Goal: Task Accomplishment & Management: Complete application form

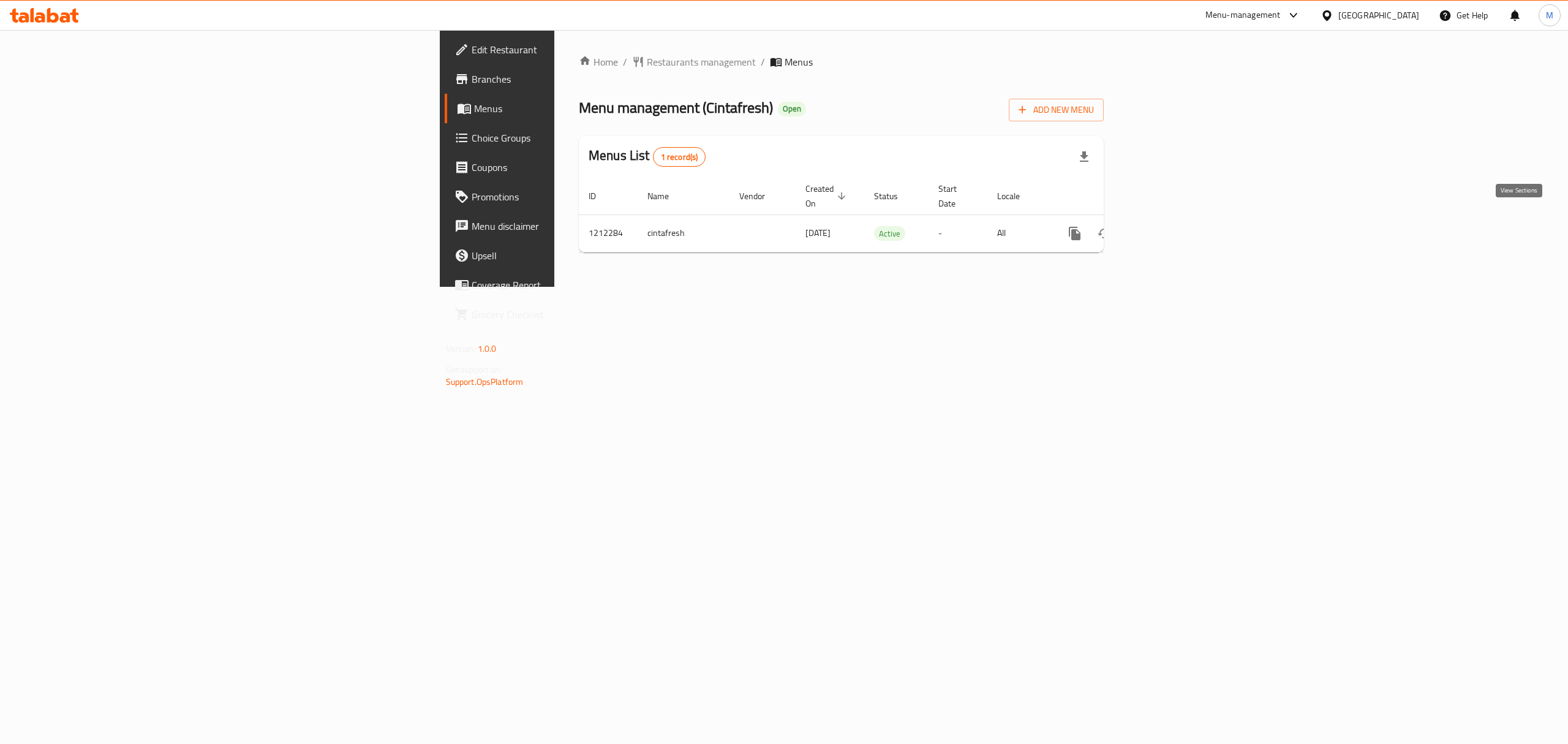
click at [1170, 226] on icon "enhanced table" at bounding box center [1163, 233] width 15 height 15
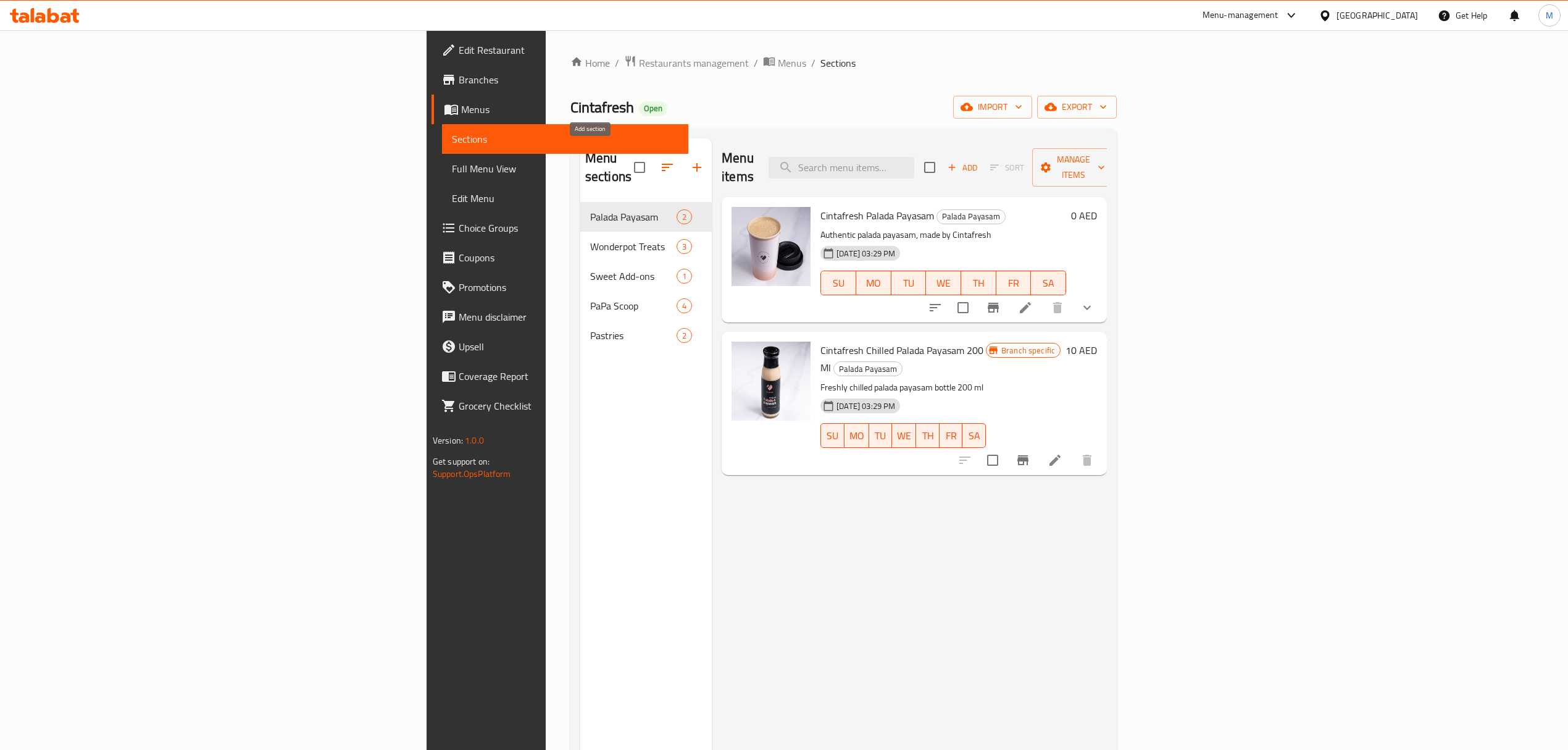
click at [693, 163] on icon "button" at bounding box center [697, 167] width 9 height 9
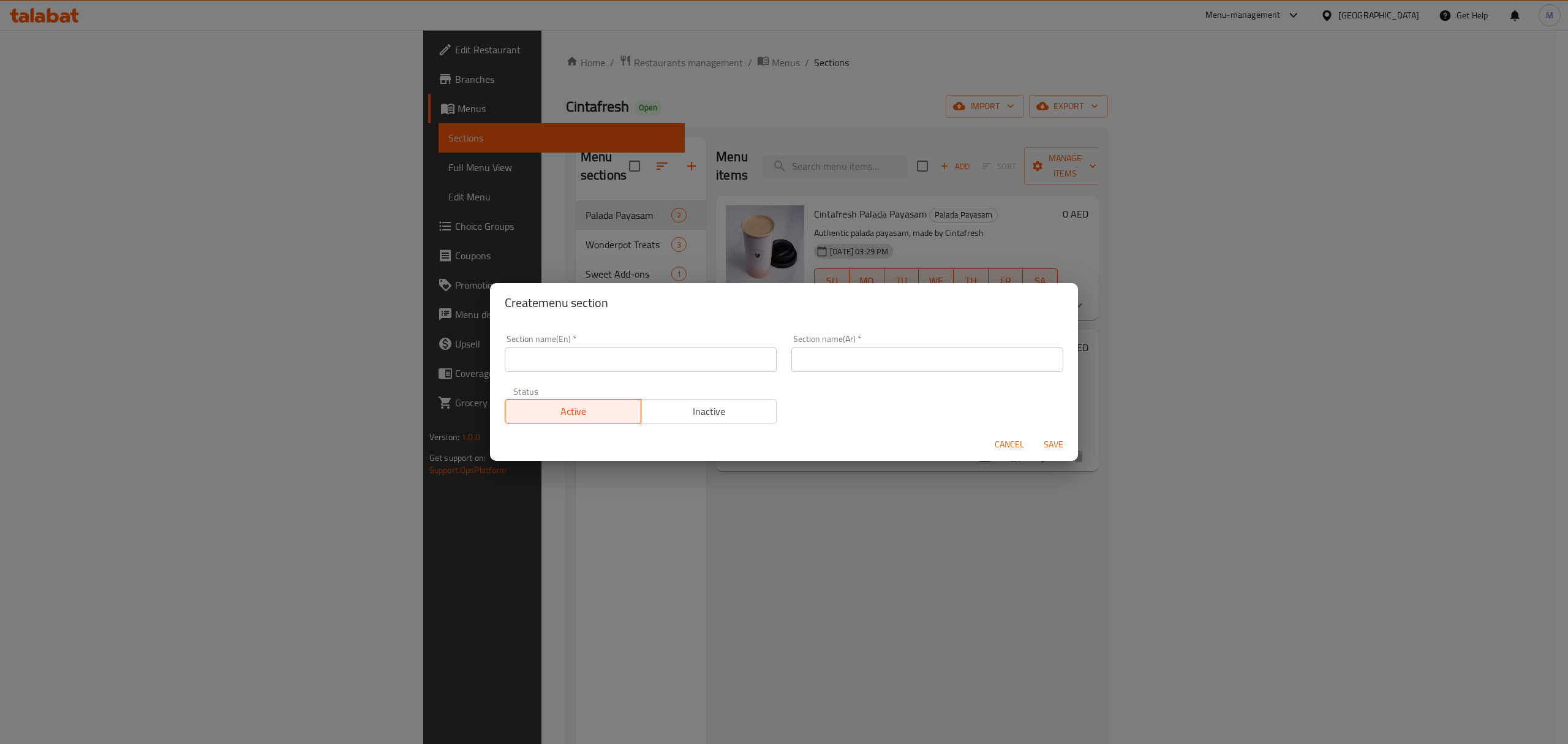
click at [537, 356] on input "text" at bounding box center [640, 360] width 272 height 24
type input "Boli"
drag, startPoint x: 836, startPoint y: 380, endPoint x: 837, endPoint y: 368, distance: 12.0
click at [836, 380] on div "Section name(En)   * Boli Section name(En) * Section name(Ar)   * Section name(…" at bounding box center [784, 379] width 573 height 104
click at [837, 368] on input "text" at bounding box center [926, 360] width 272 height 24
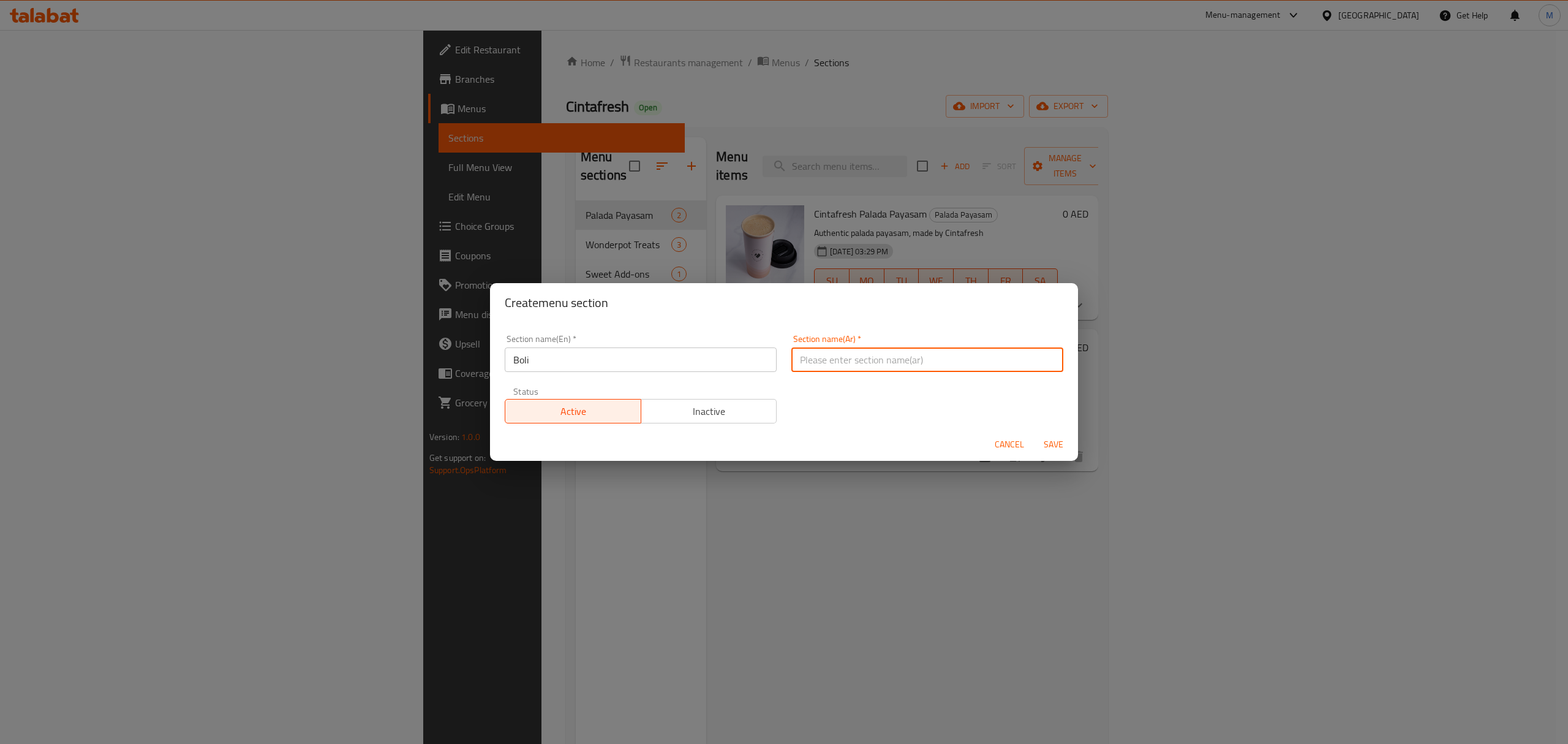
paste input "بولي"
type input "بولي"
click at [1051, 444] on span "Save" at bounding box center [1053, 444] width 29 height 16
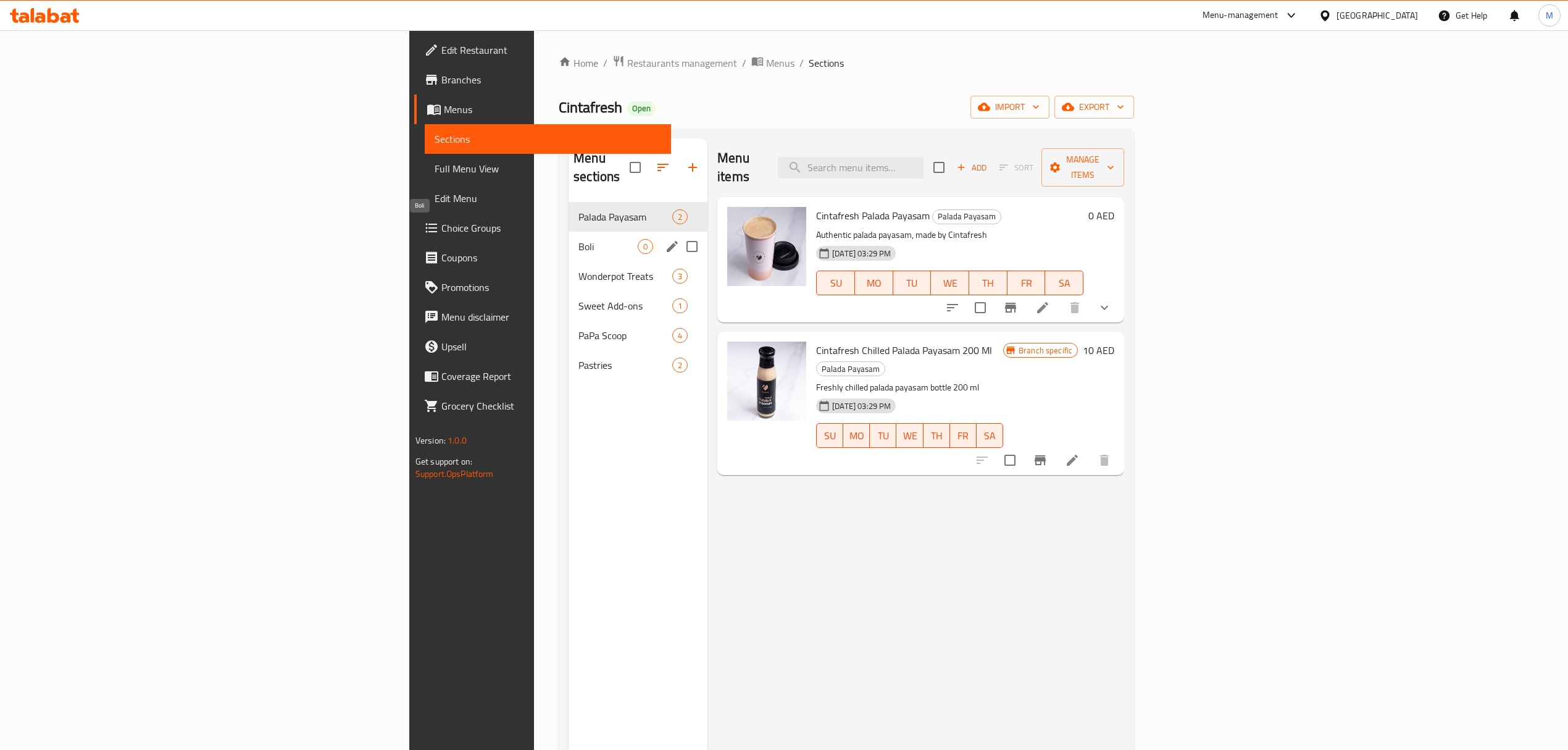
click at [579, 239] on span "Boli" at bounding box center [608, 247] width 59 height 15
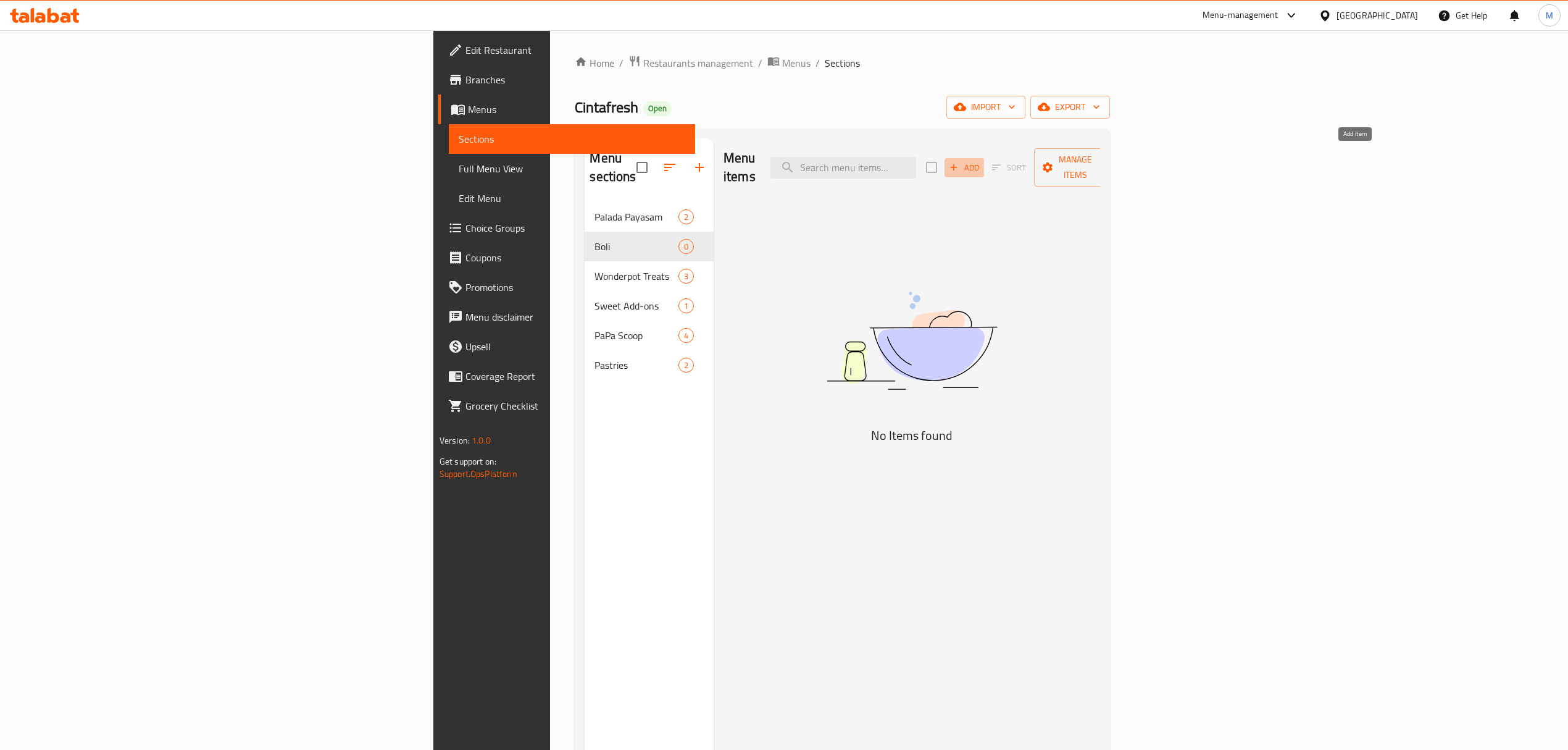
click at [981, 161] on span "Add" at bounding box center [964, 167] width 34 height 14
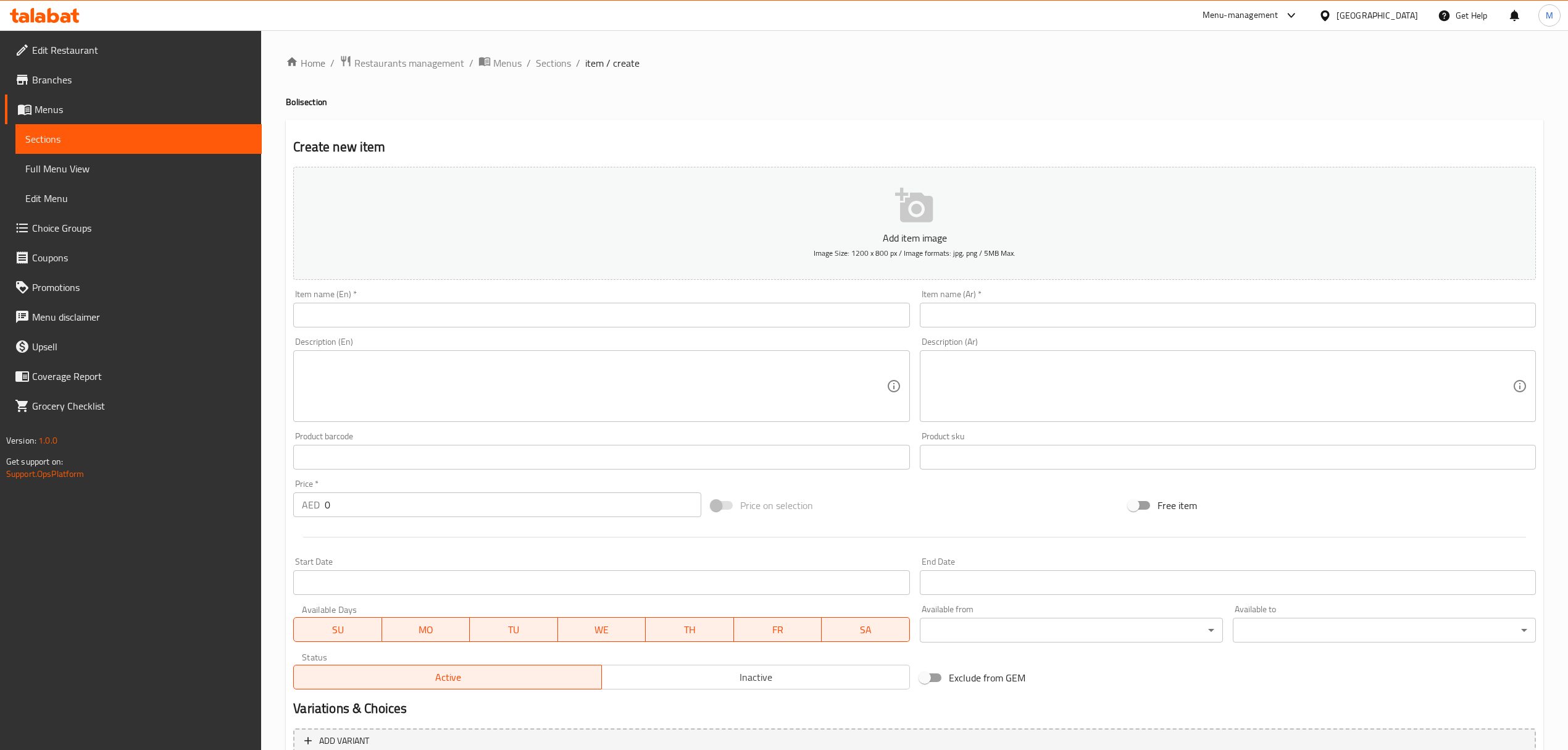
click at [642, 308] on input "text" at bounding box center [601, 315] width 616 height 25
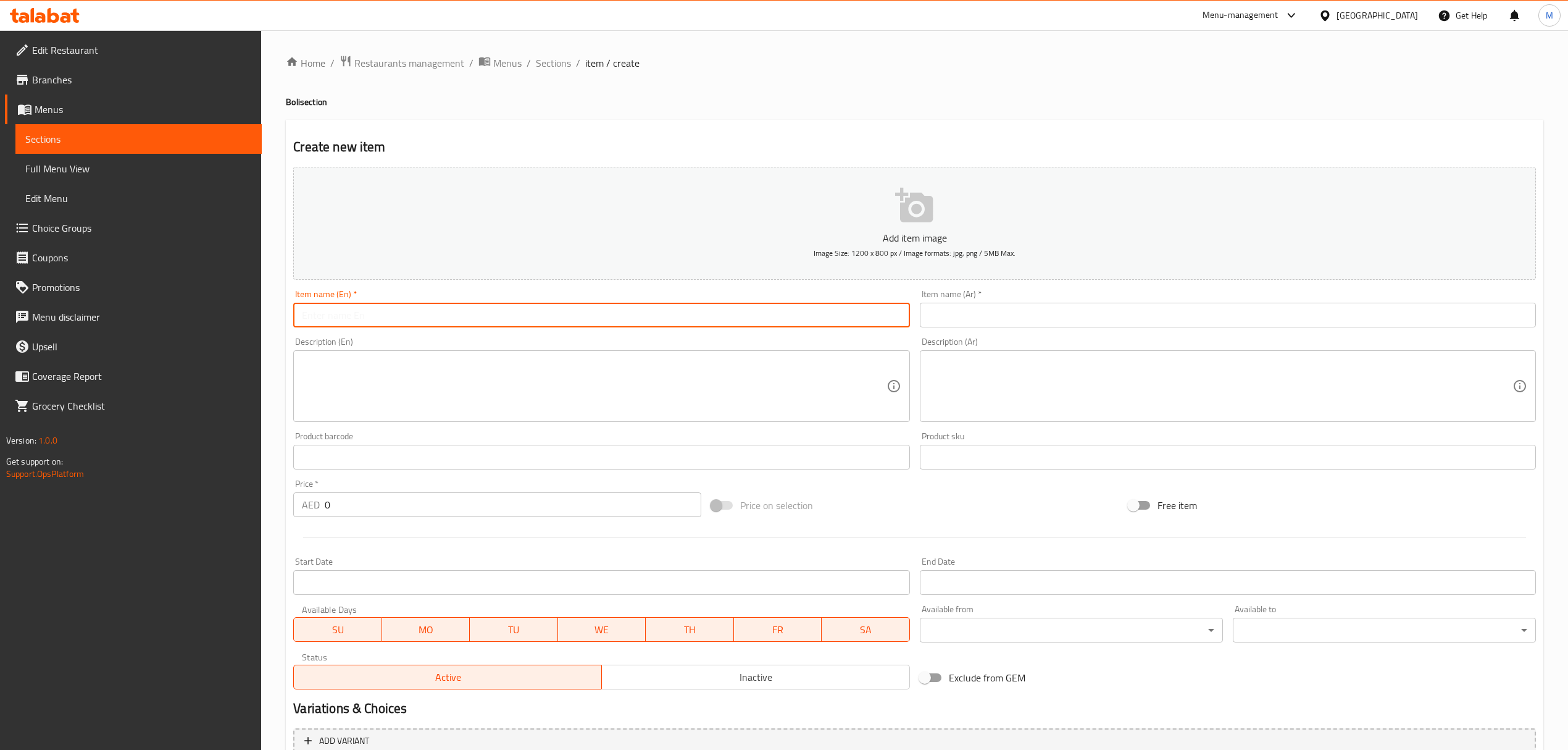
paste input "Boli (pack of 2)"
type input "Boli (pack of 2)"
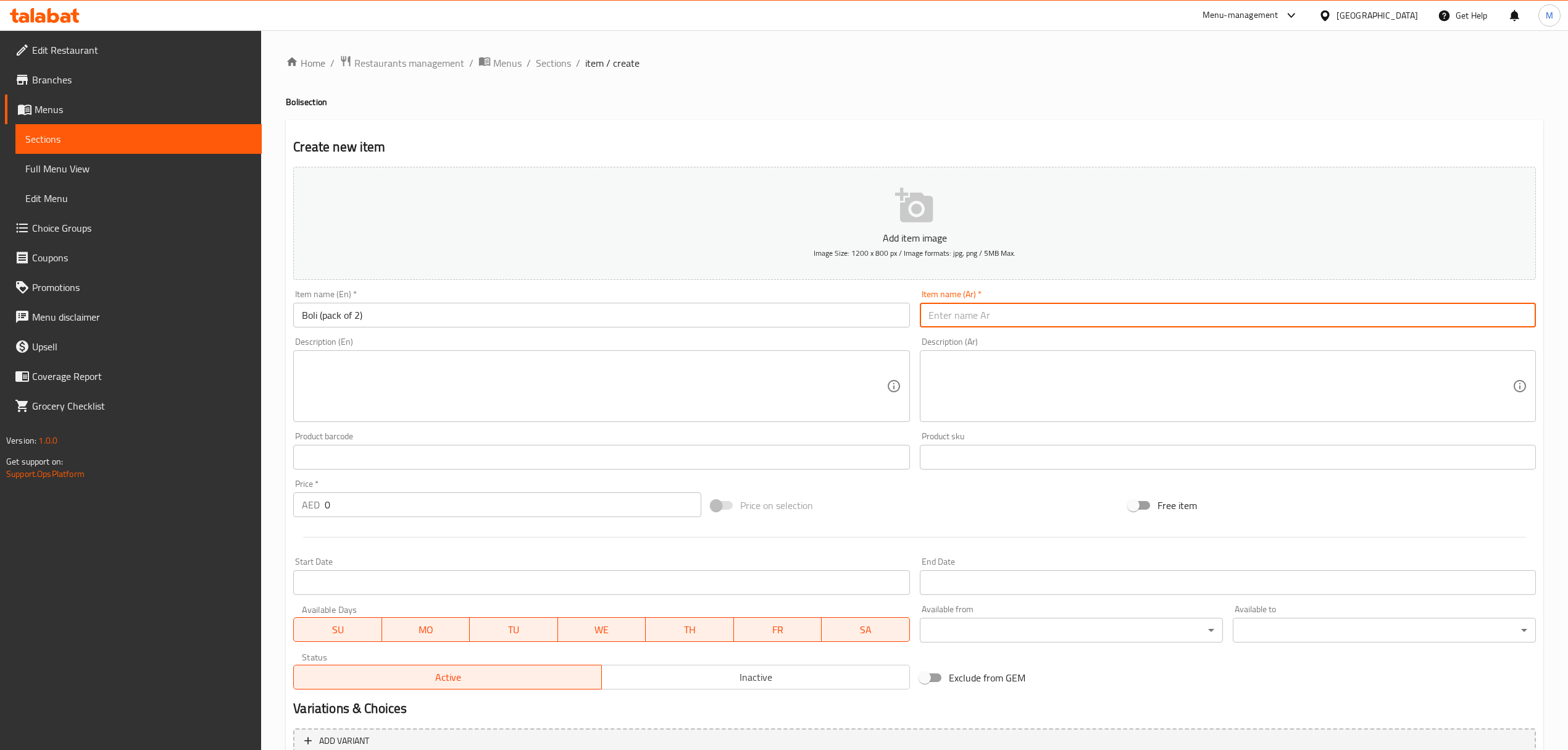
click at [996, 317] on input "text" at bounding box center [1228, 315] width 616 height 25
paste input "بولي (عبوة من 2)"
type input "بولي (عبوة من 2)"
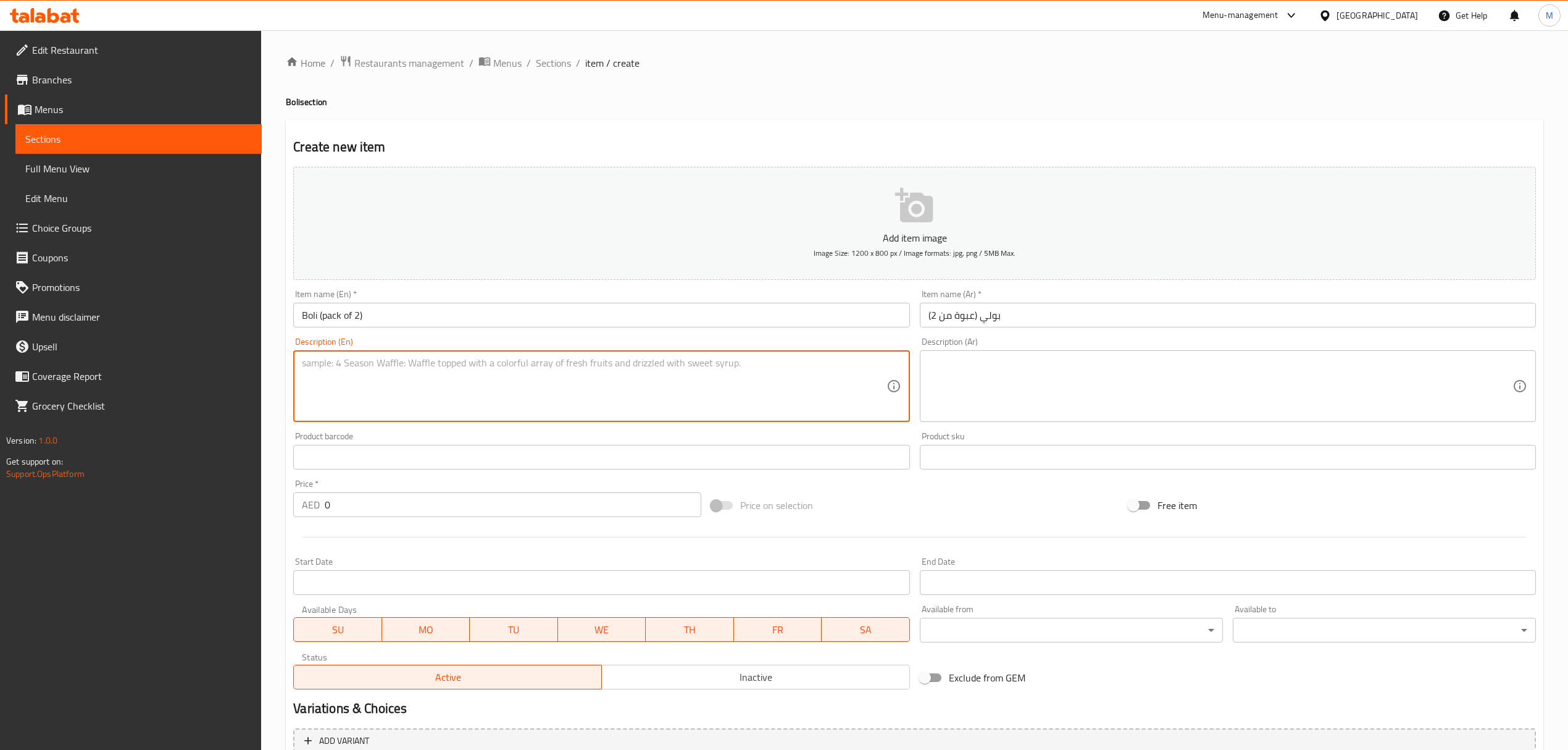
click at [668, 368] on textarea at bounding box center [594, 386] width 584 height 58
paste textarea "Boli is an Indian sweet flatbread filled with lentils. Boli is a perfect combin…"
type textarea "Boli is an Indian sweet flatbread filled with lentils. Boli is a perfect combin…"
click at [1052, 389] on textarea at bounding box center [1220, 386] width 584 height 58
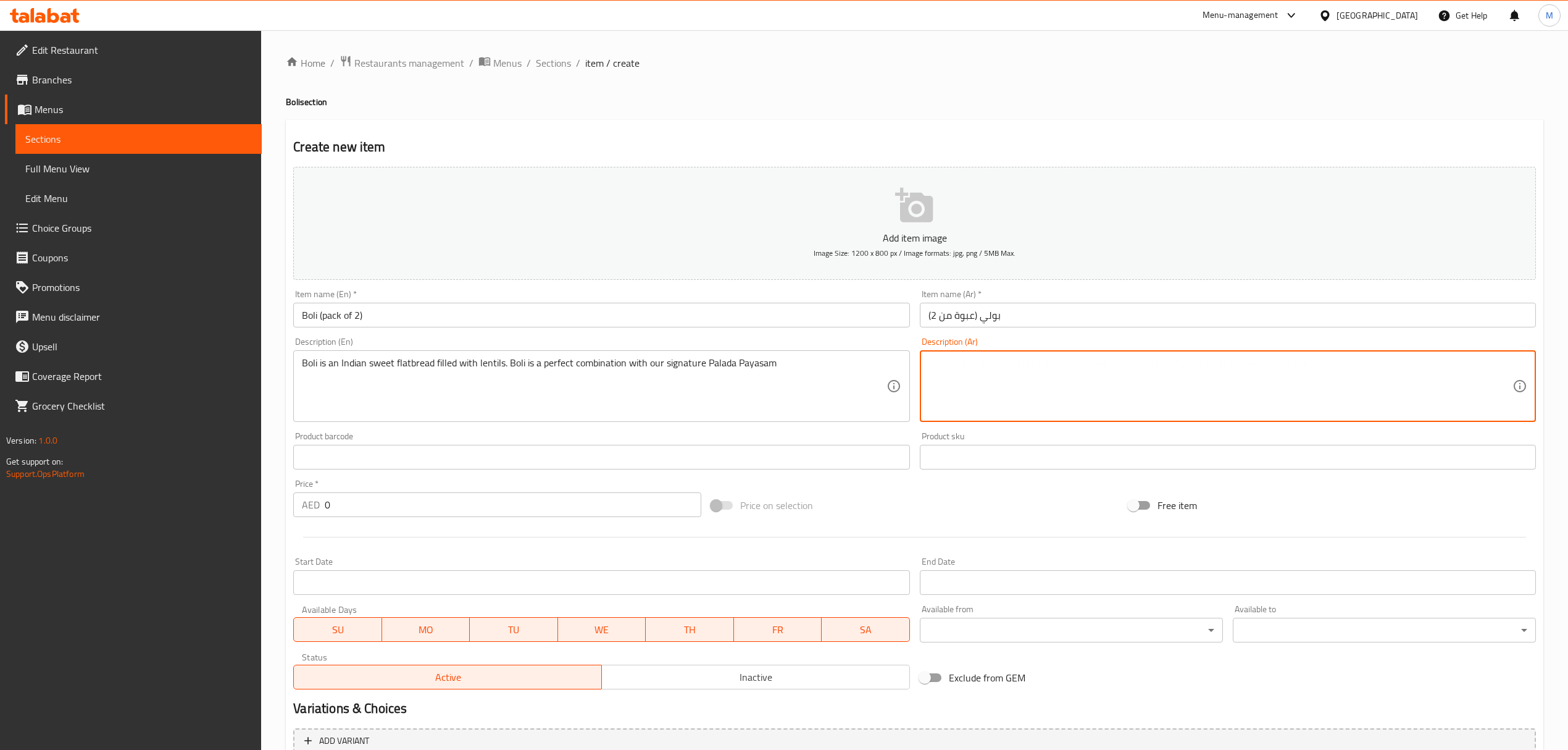
paste textarea "بولي خبز هندي حلو مسطح محشو بالعدس. يُضفي مزيجًا مثاليًا مع طبق بالادا باياسام …"
type textarea "بولي خبز هندي حلو مسطح محشو بالعدس. يُضفي مزيجًا مثاليًا مع طبق بالادا باياسام …"
click at [309, 500] on div "AED 0 Price *" at bounding box center [497, 505] width 408 height 25
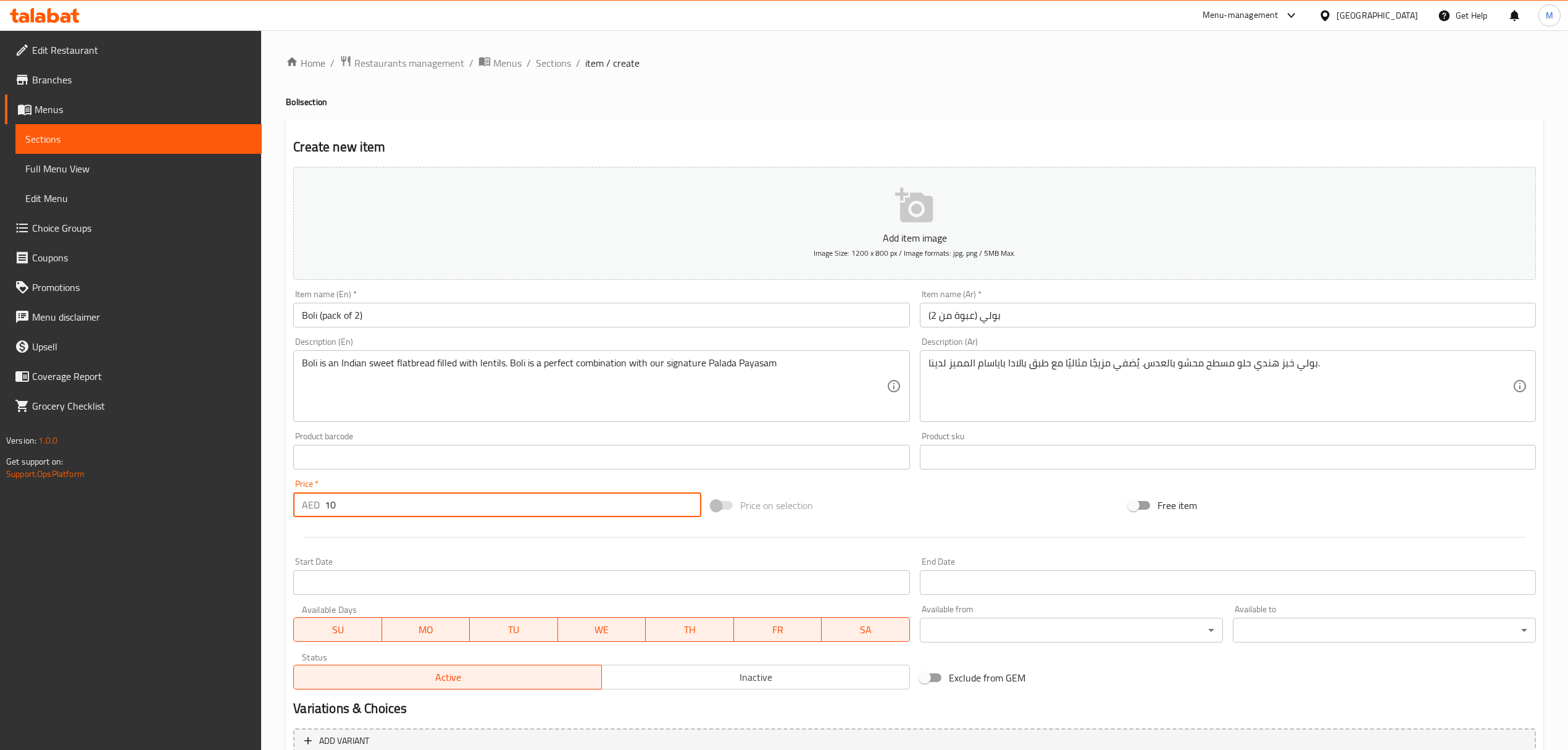
scroll to position [122, 0]
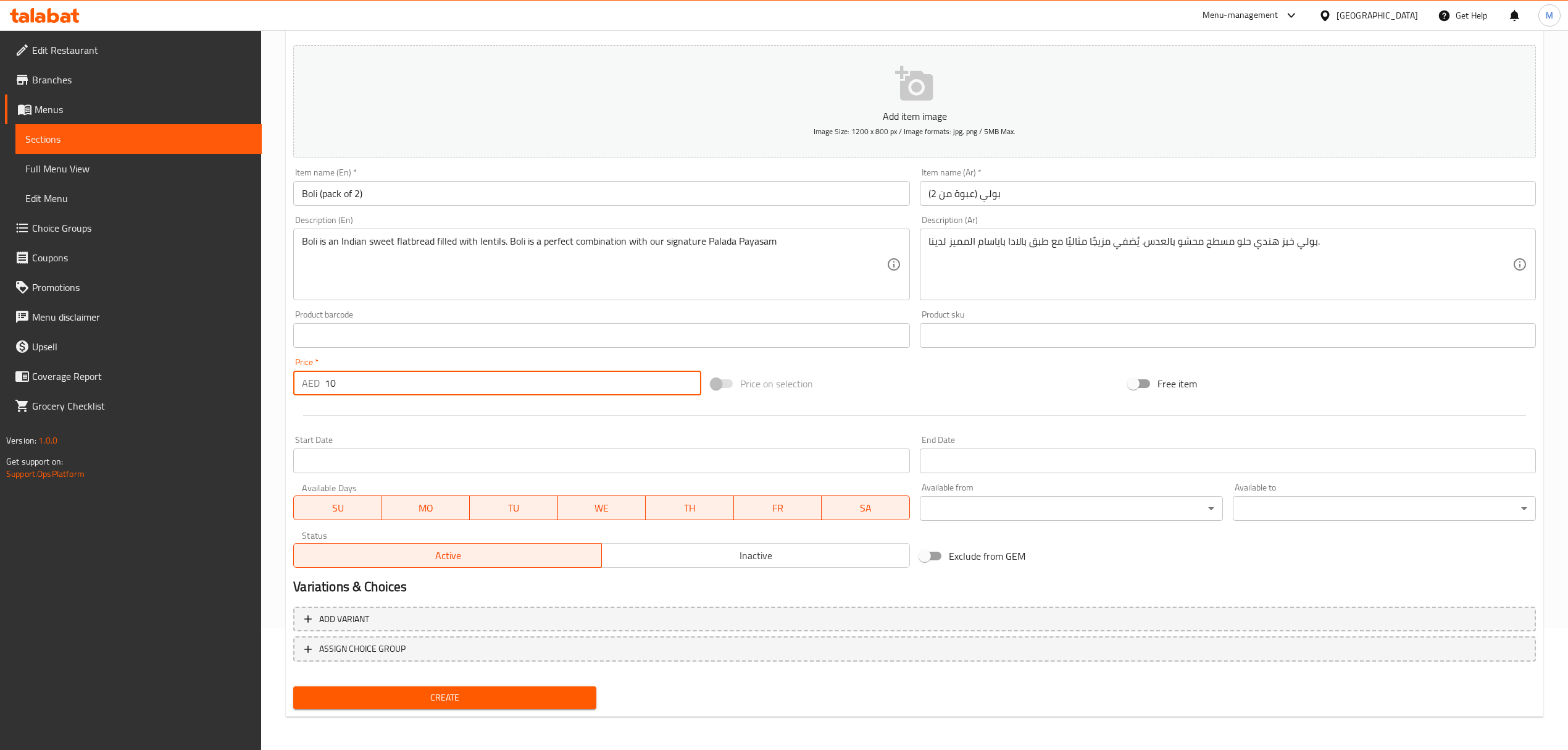
type input "10"
click at [470, 703] on span "Create" at bounding box center [445, 697] width 284 height 16
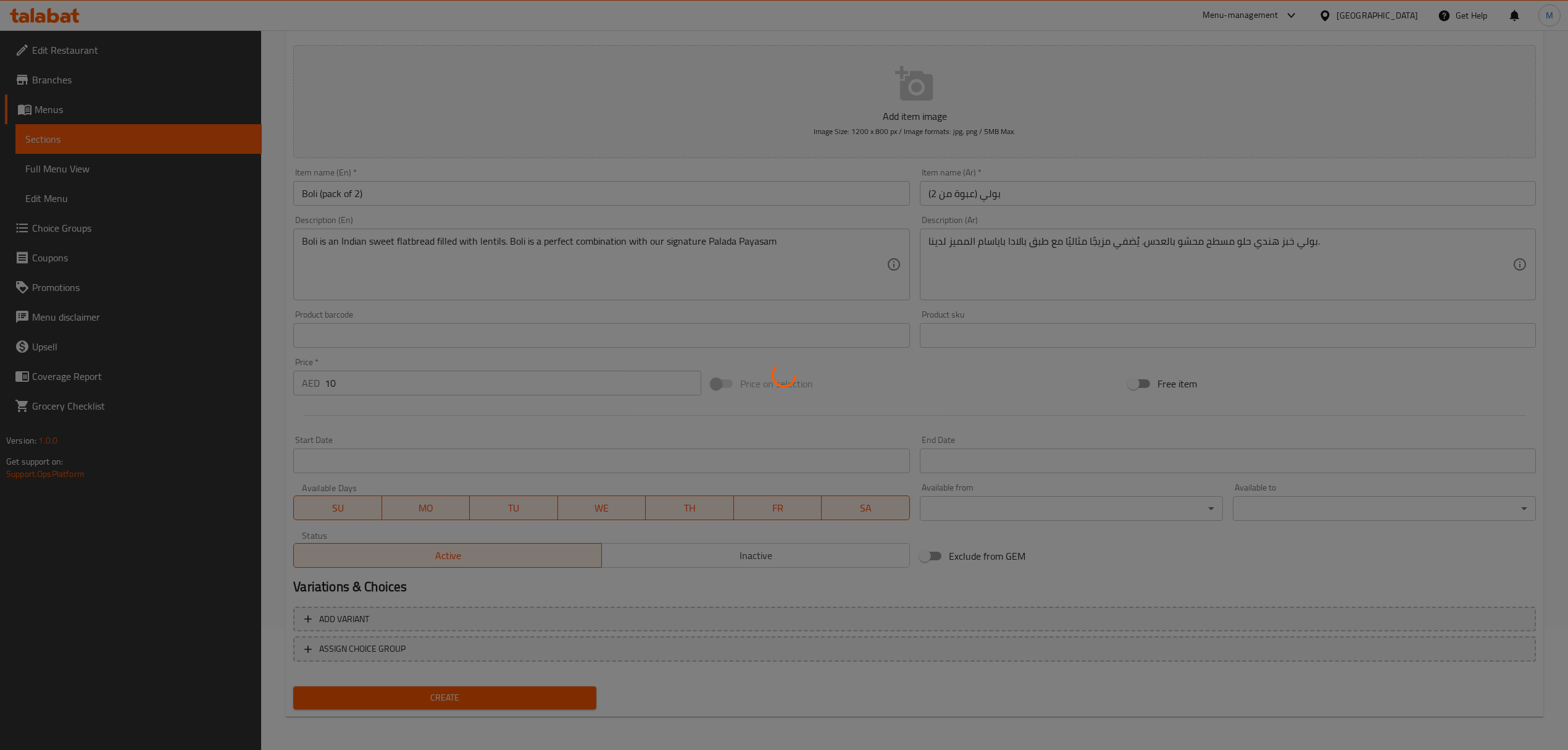
type input "0"
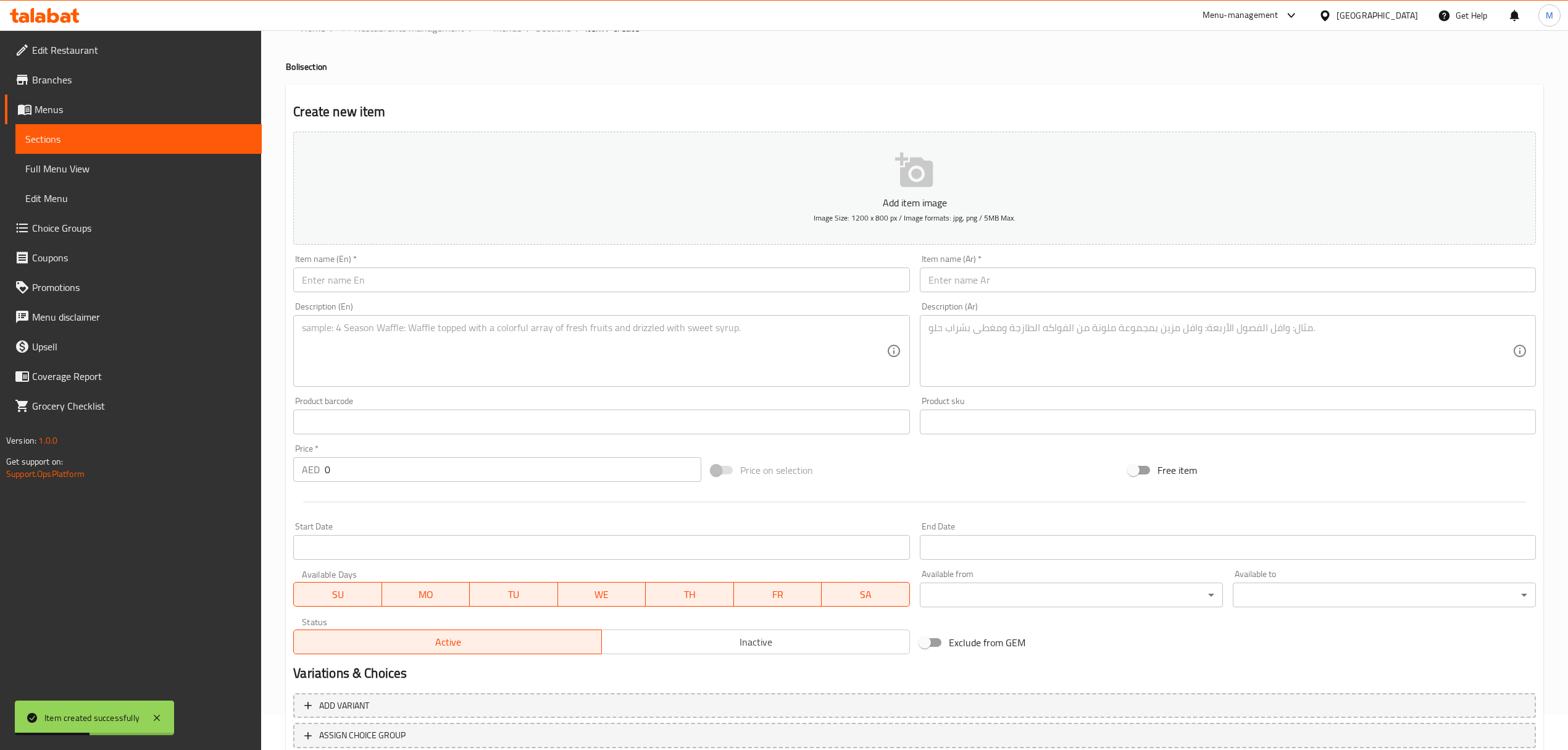
scroll to position [0, 0]
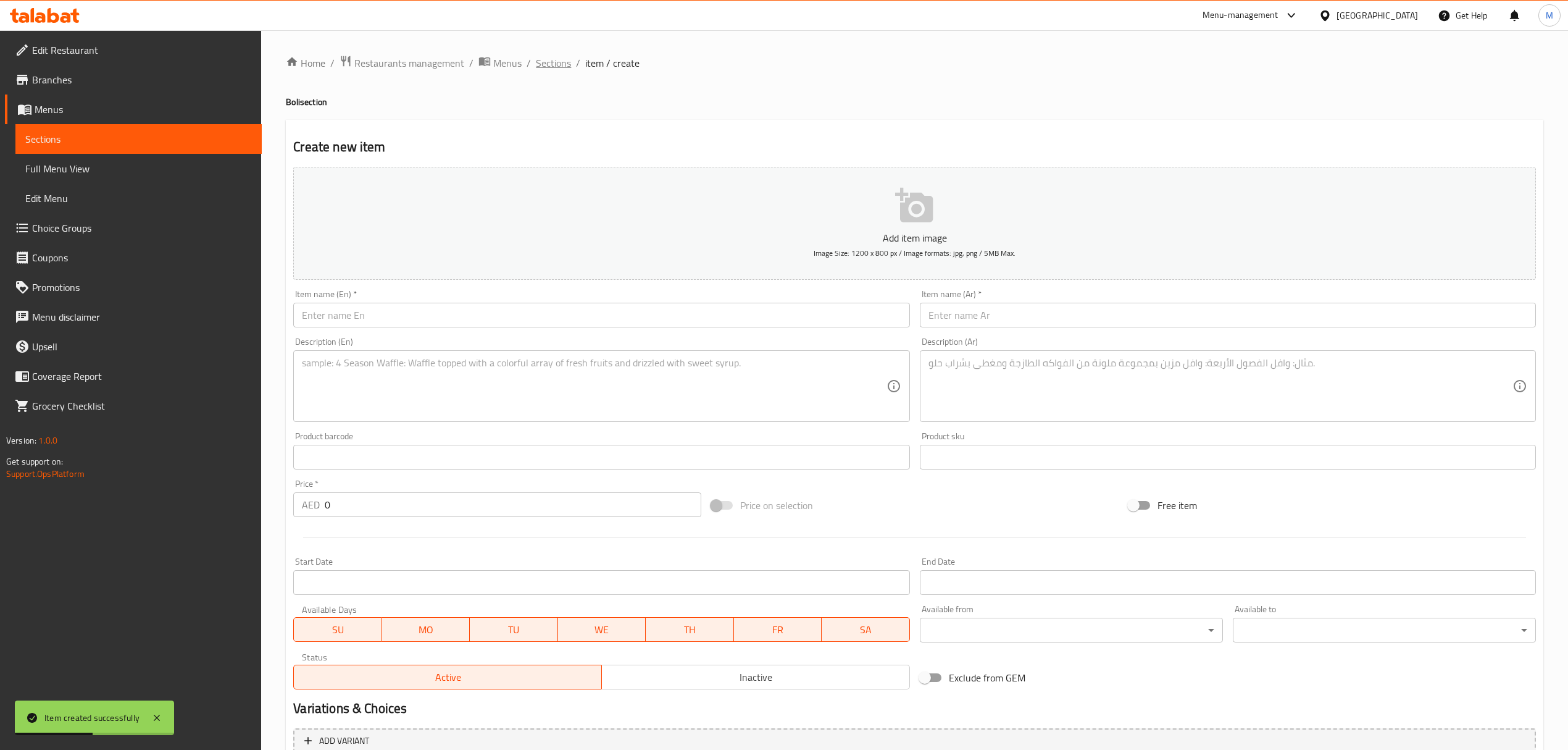
click at [559, 61] on span "Sections" at bounding box center [553, 63] width 35 height 15
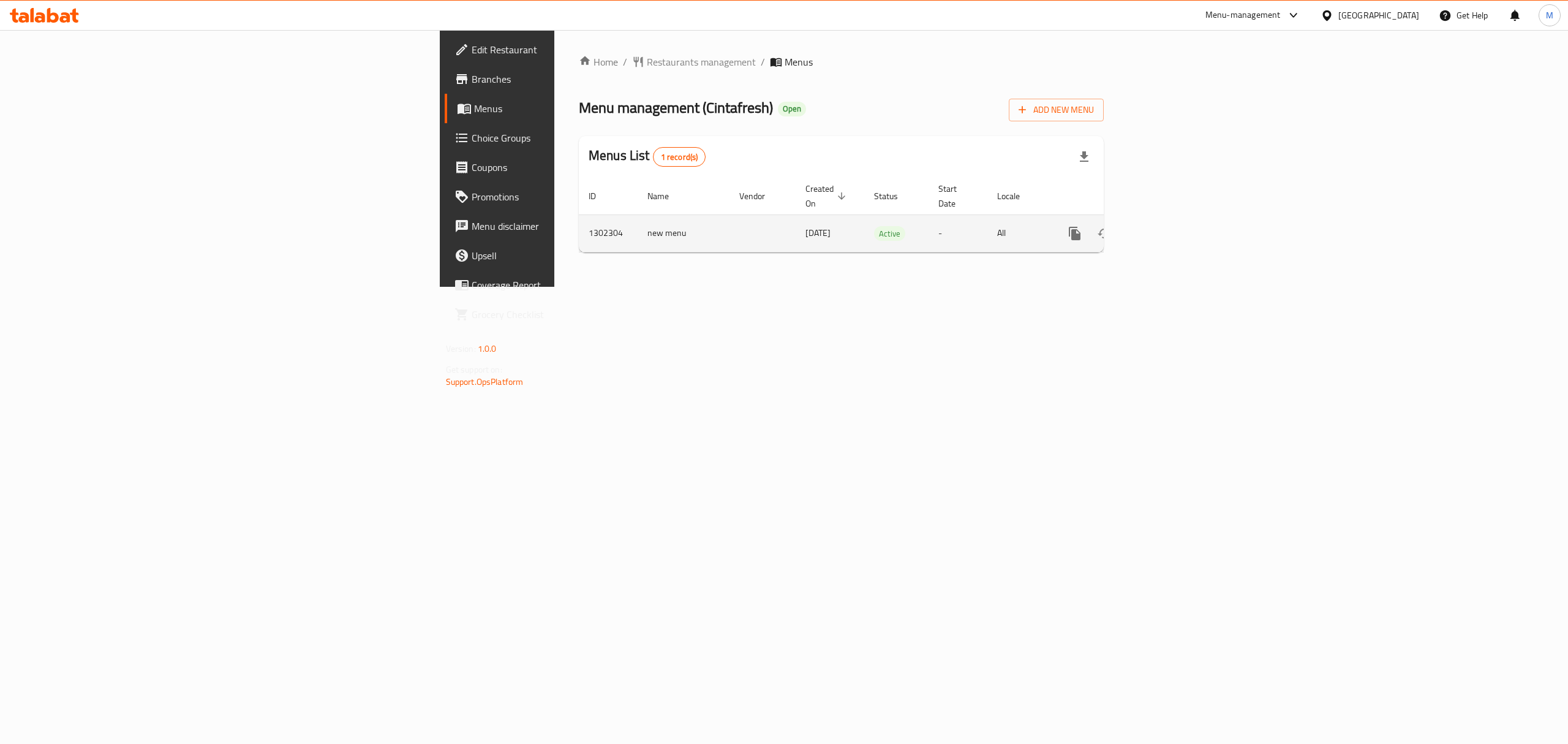
click at [1170, 226] on icon "enhanced table" at bounding box center [1163, 233] width 15 height 15
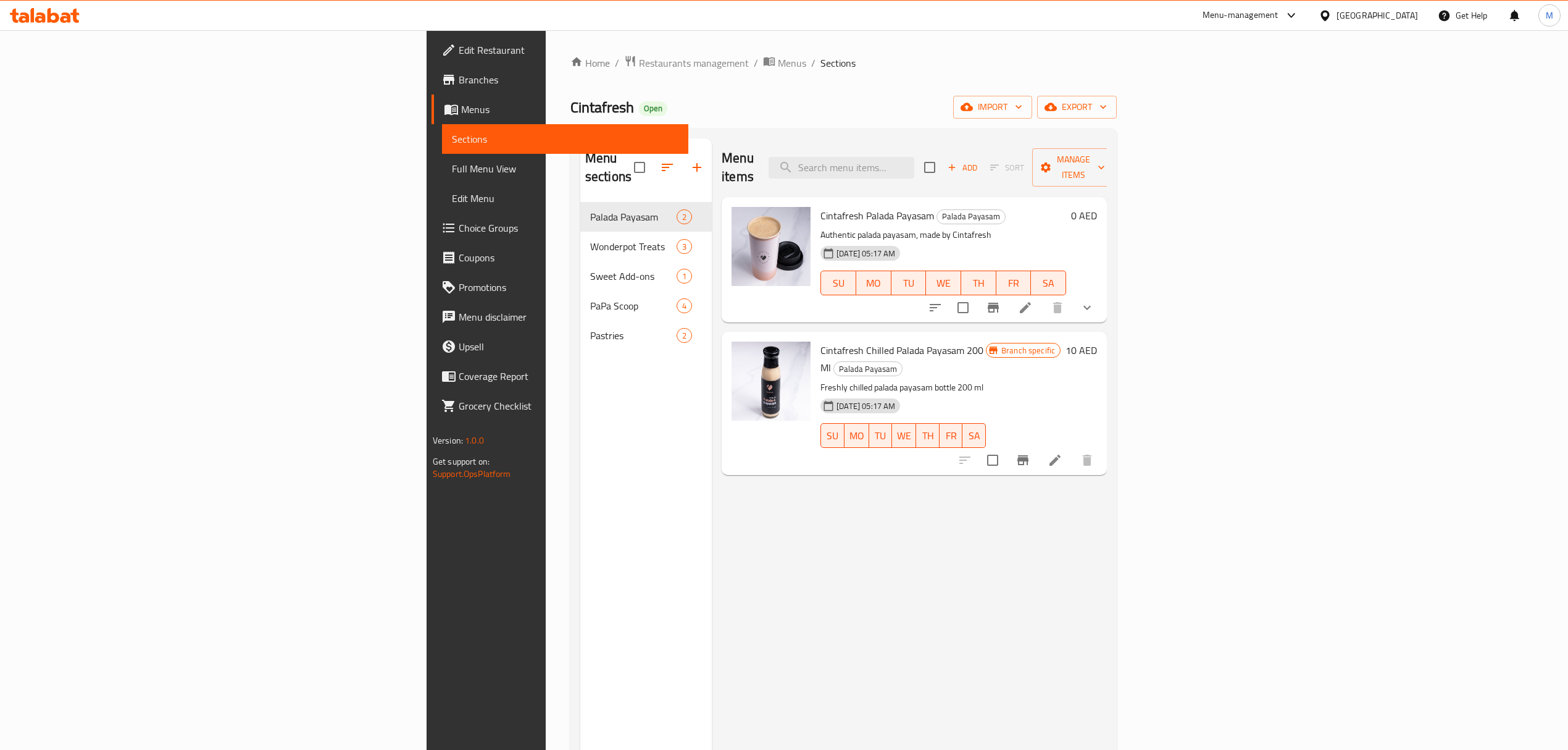
click at [682, 162] on button "button" at bounding box center [697, 167] width 30 height 30
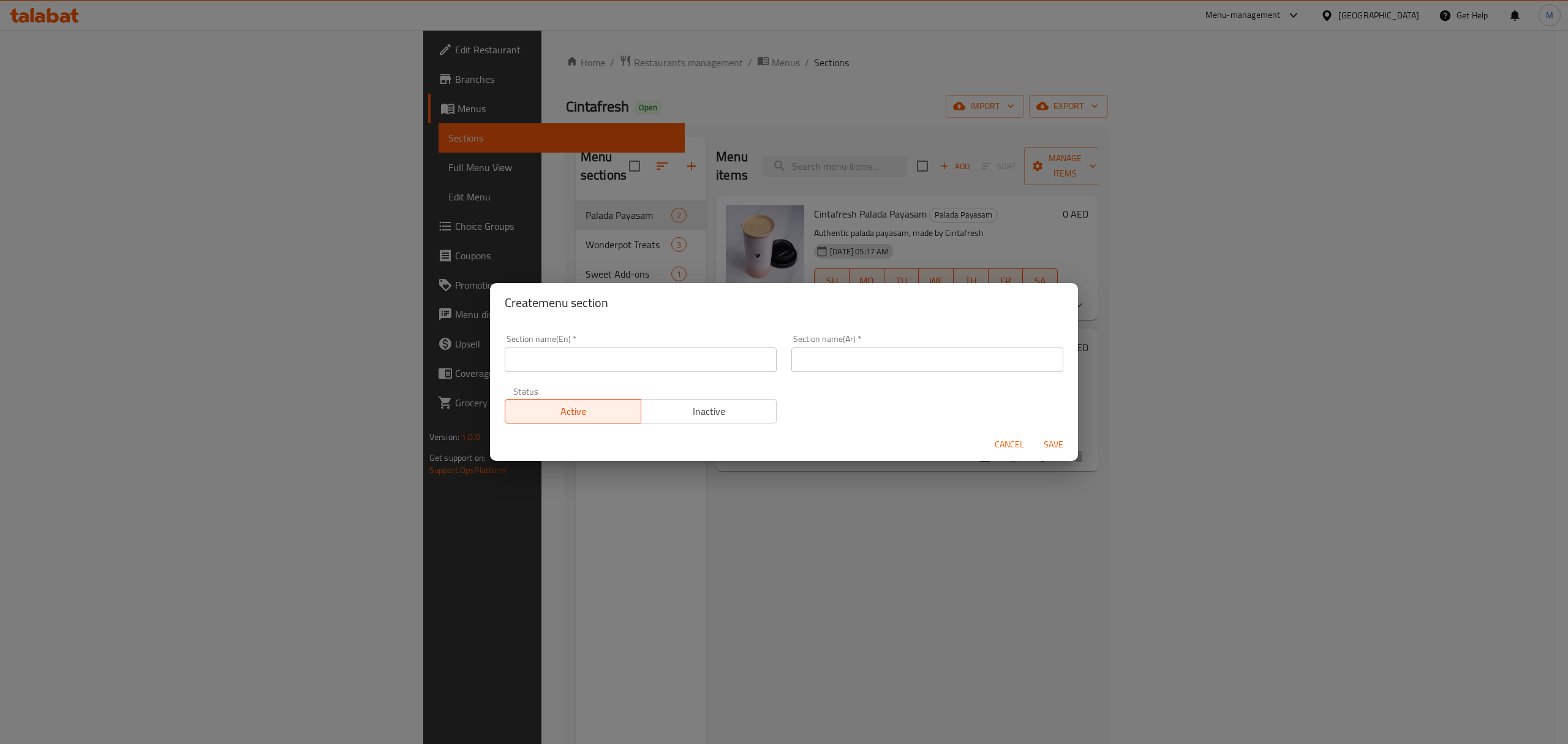
click at [652, 356] on input "text" at bounding box center [640, 360] width 272 height 24
type input "Boli"
click at [944, 365] on input "text" at bounding box center [926, 360] width 272 height 24
paste input "بولي"
type input "بولي"
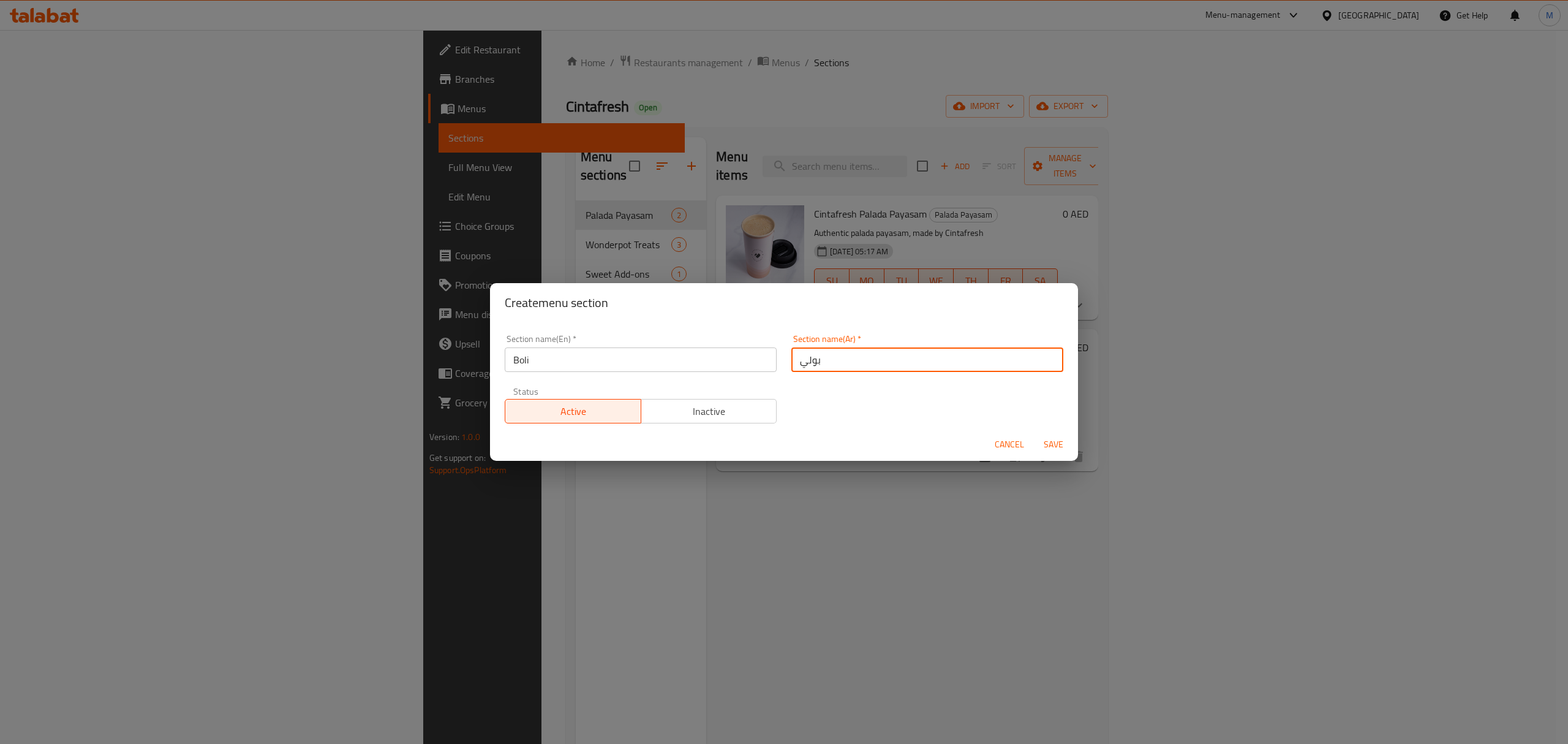
click at [1056, 441] on span "Save" at bounding box center [1053, 444] width 29 height 16
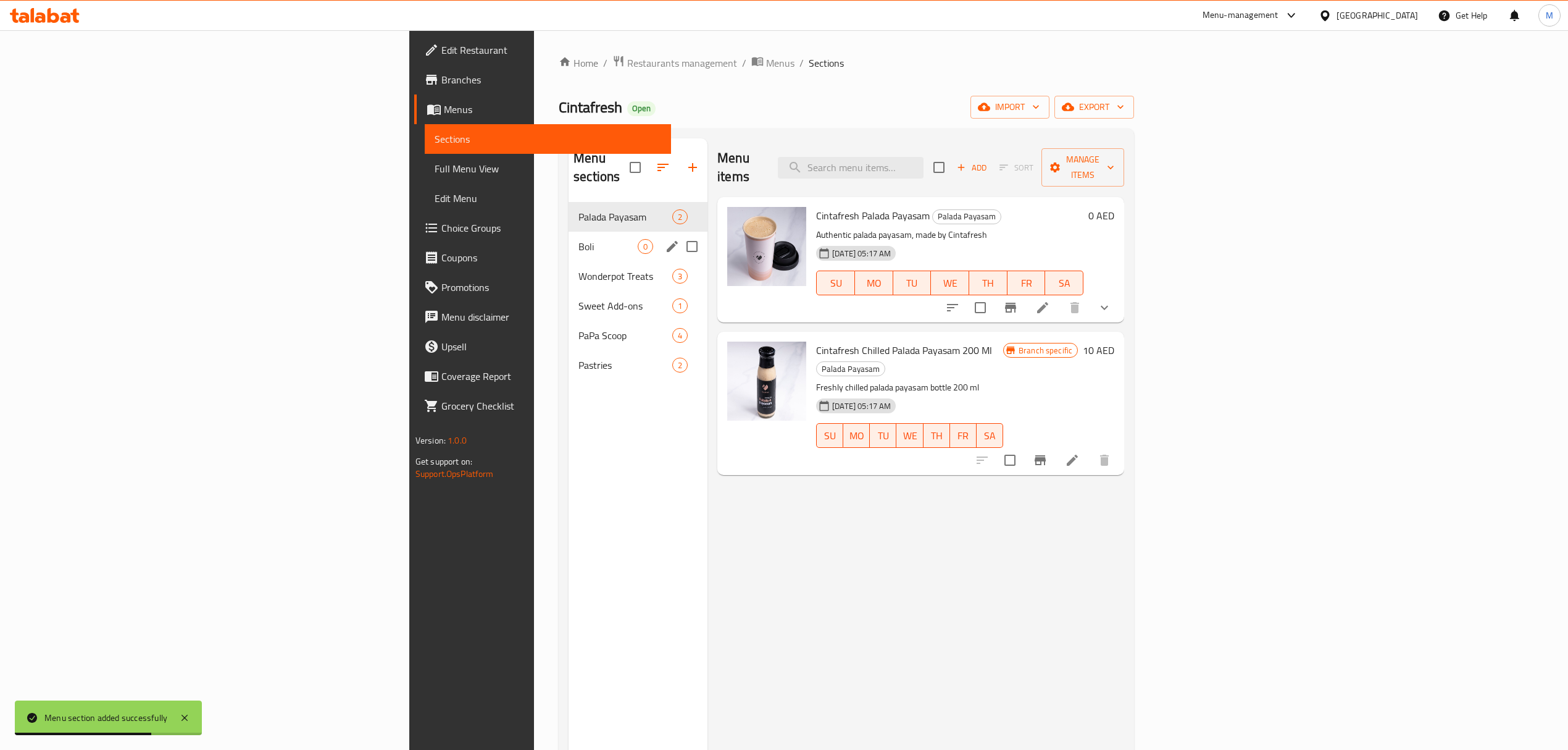
click at [579, 239] on span "Boli" at bounding box center [608, 247] width 59 height 15
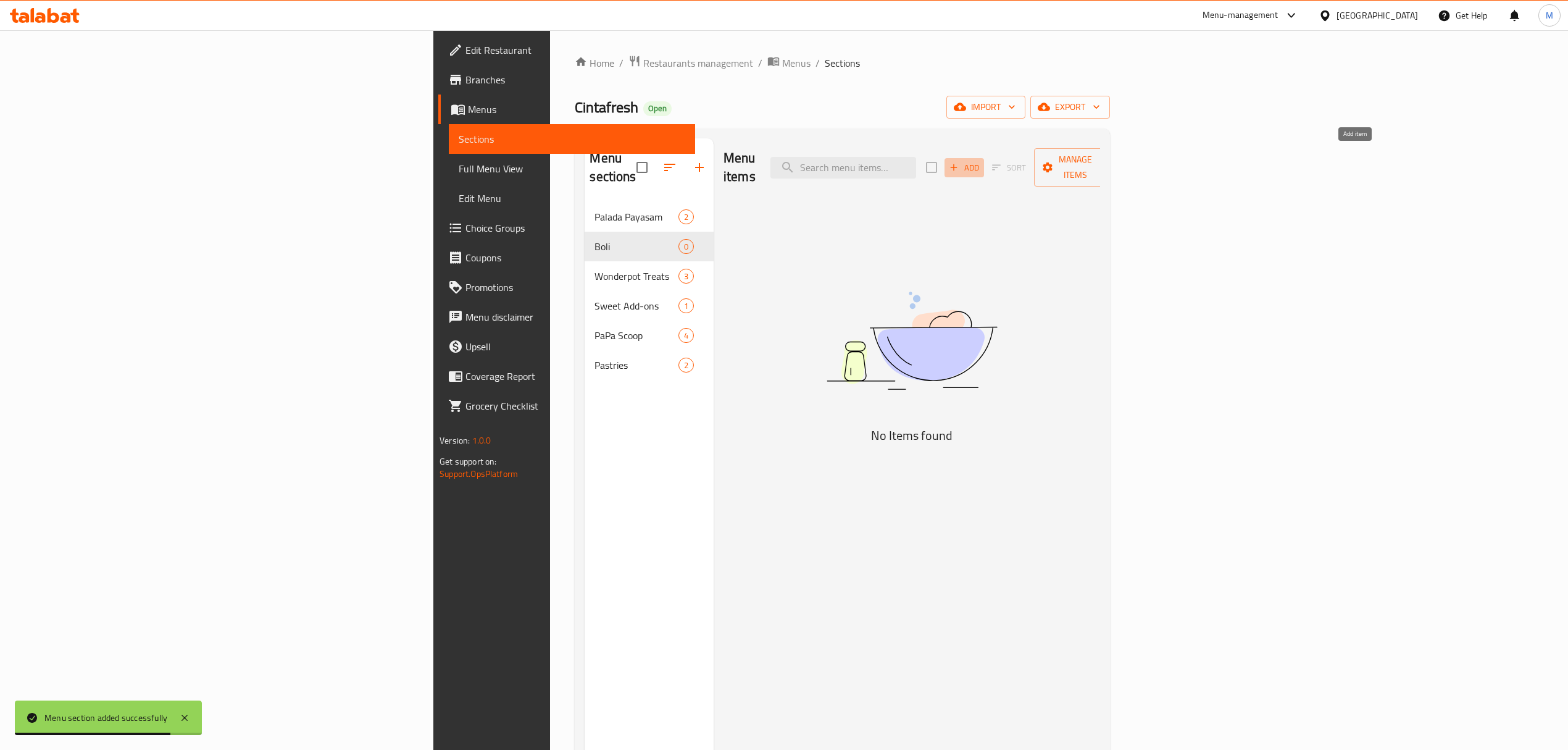
click at [981, 160] on span "Add" at bounding box center [964, 167] width 34 height 14
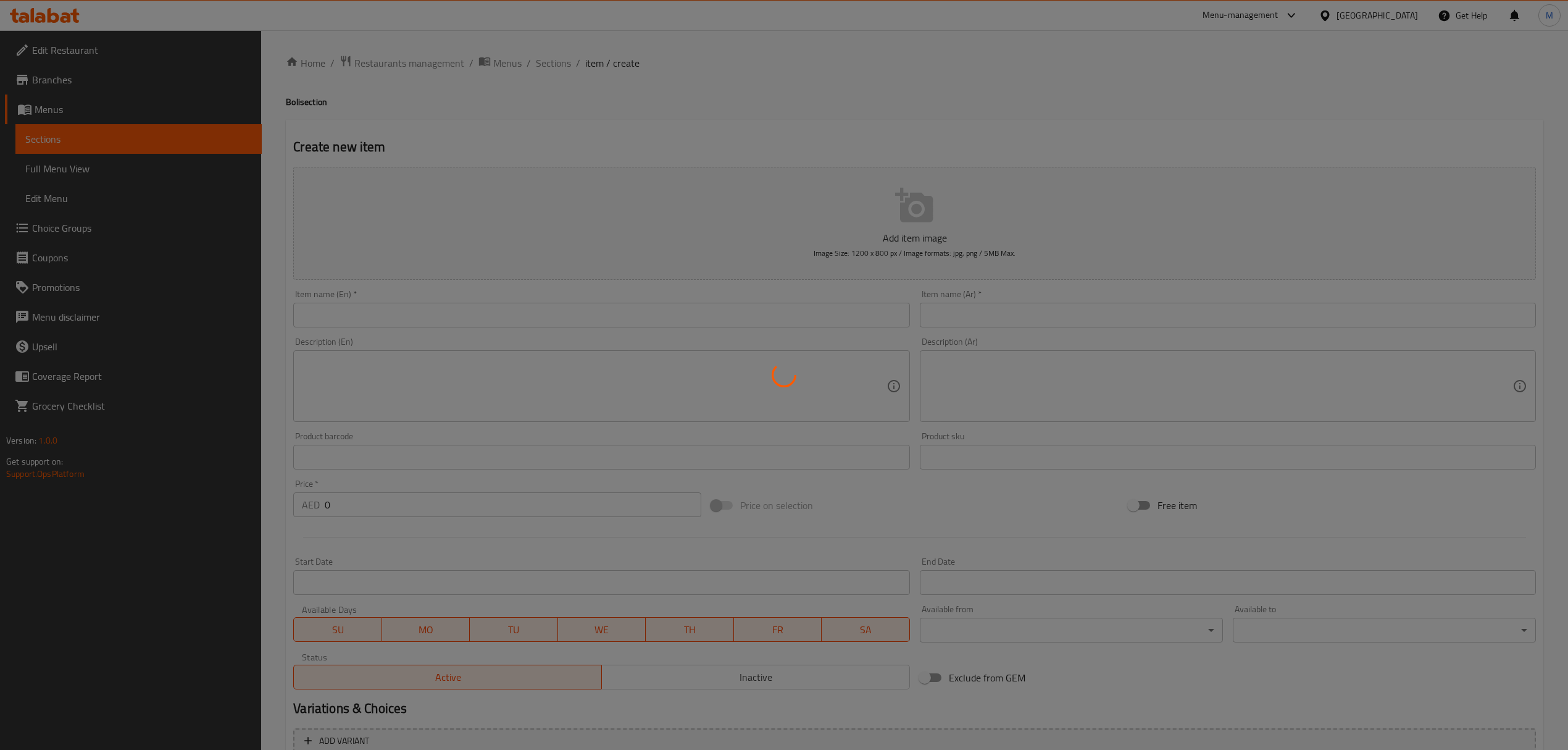
click at [594, 315] on div at bounding box center [784, 375] width 1568 height 750
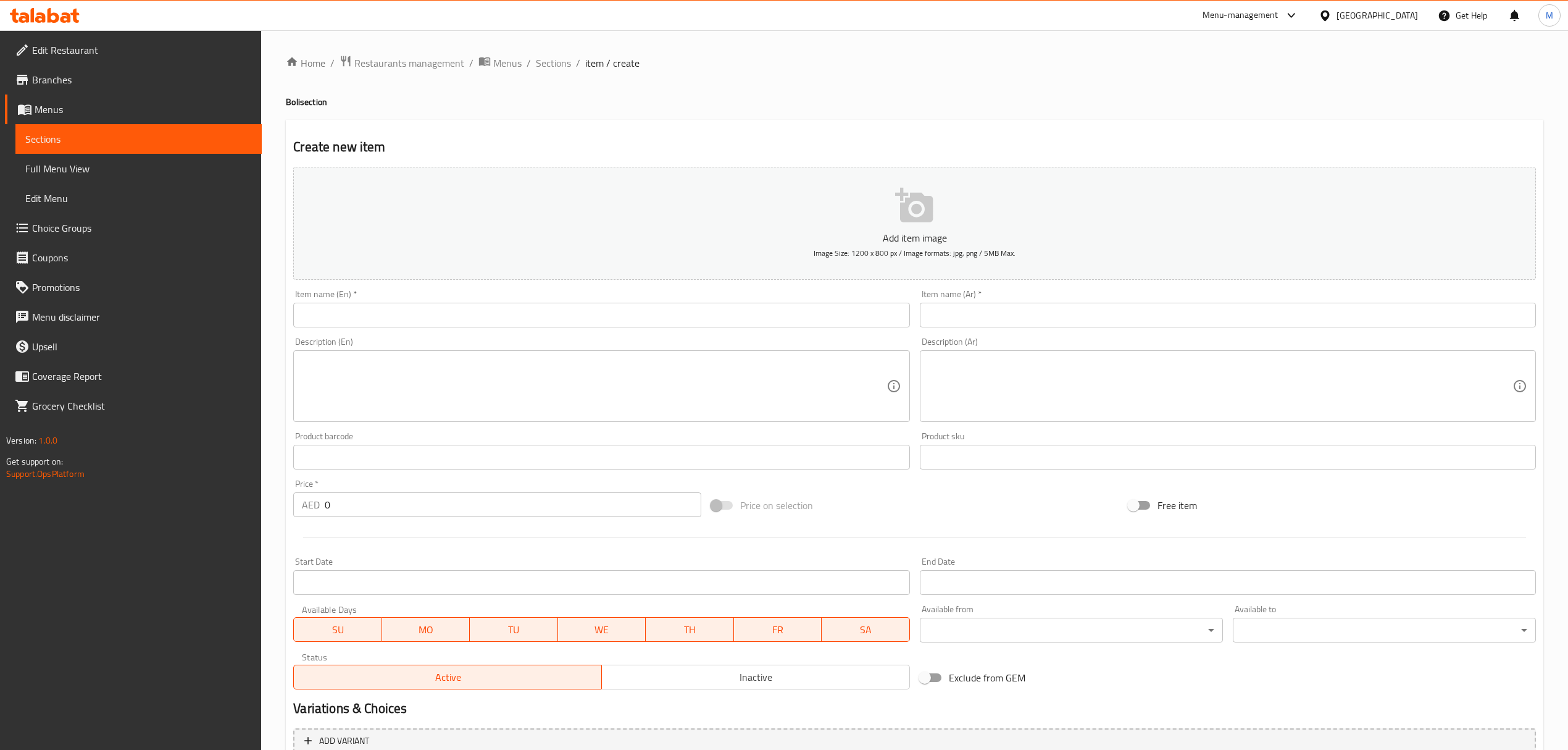
click at [594, 315] on input "text" at bounding box center [601, 315] width 616 height 25
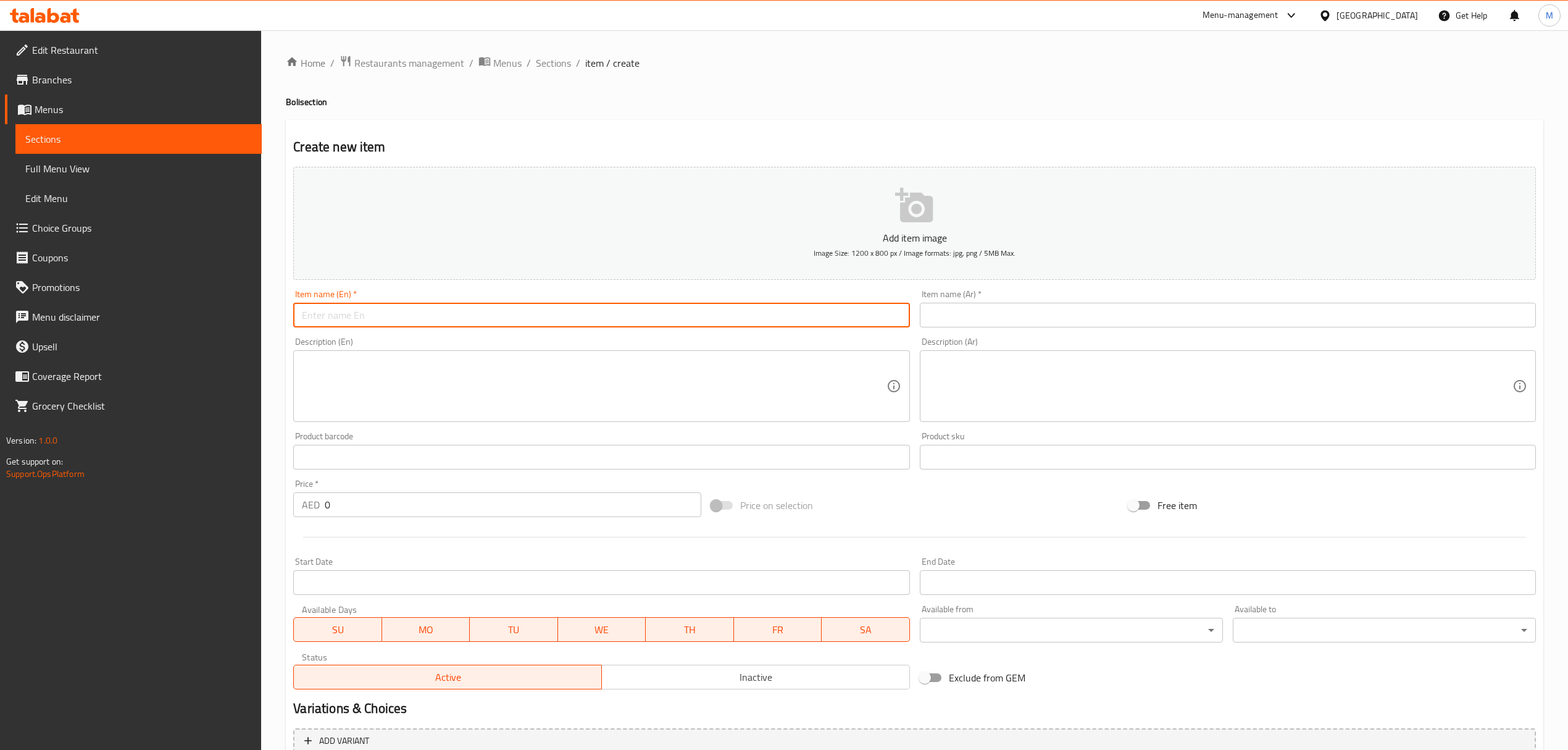
paste input "Boli (pack of 2)"
type input "Boli (pack of 2)"
click at [974, 309] on input "text" at bounding box center [1228, 315] width 616 height 25
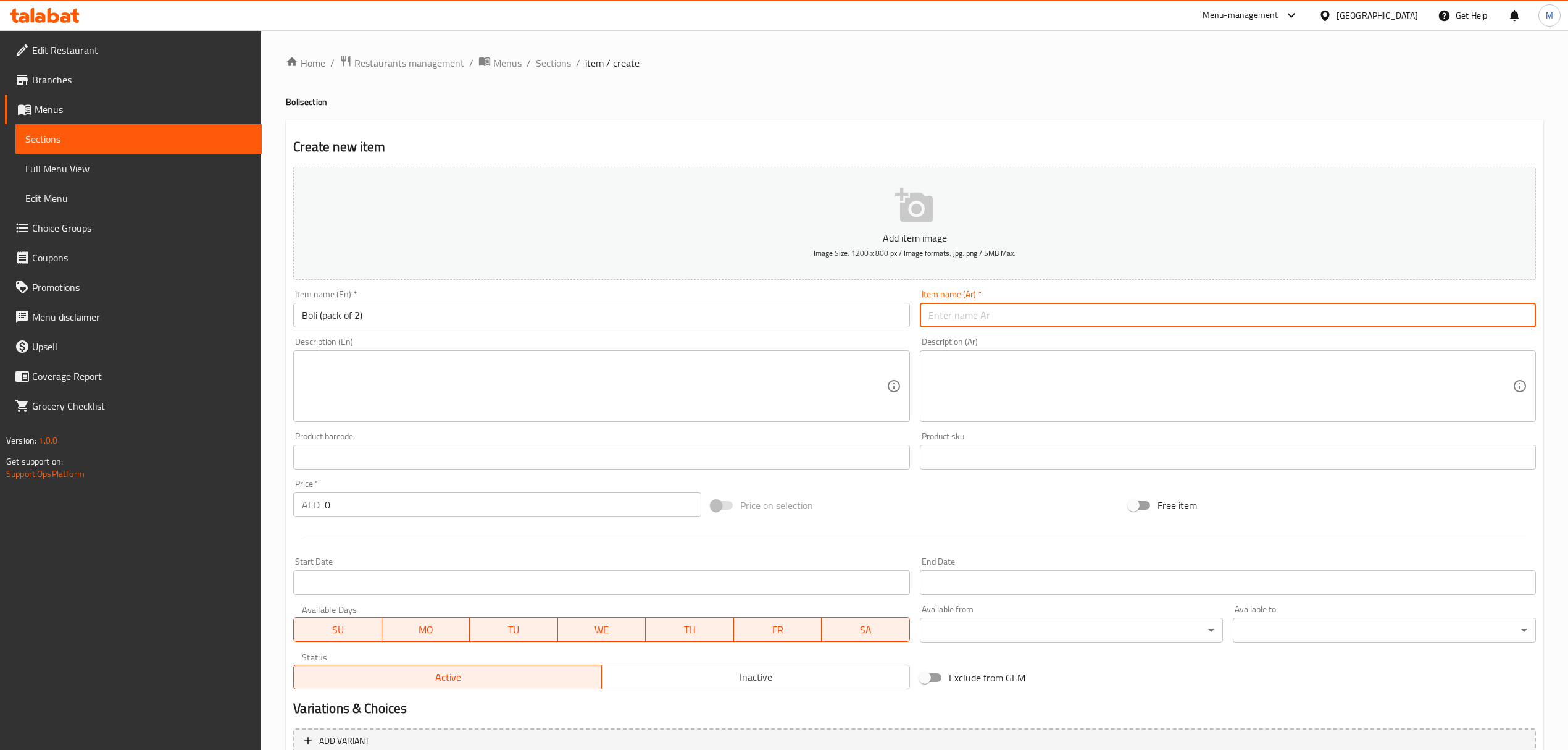
paste input "بولي (عبوة من 2)"
type input "بولي (عبوة من 2)"
click at [781, 359] on textarea at bounding box center [594, 386] width 584 height 58
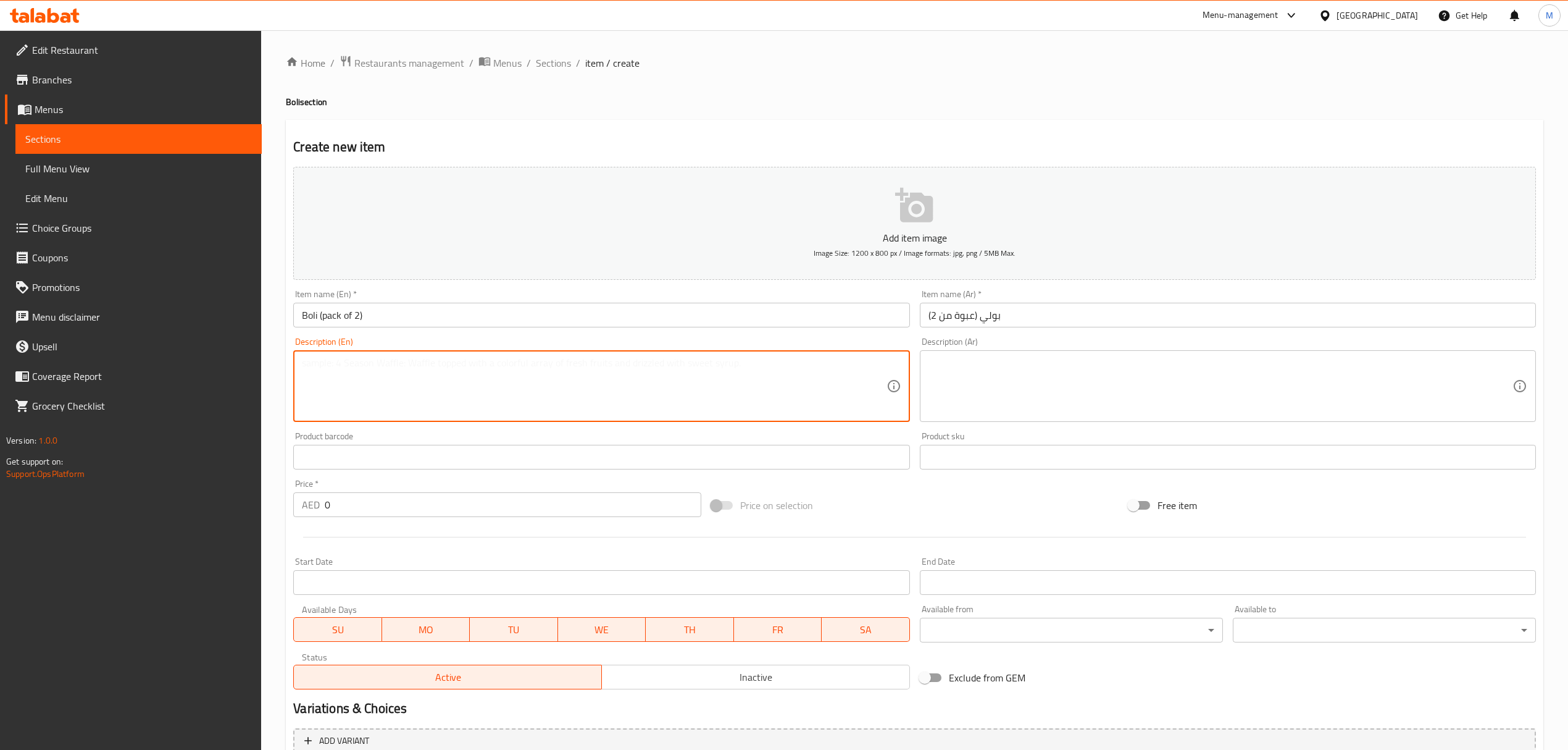
paste textarea "Boli is an Indian sweet flatbread filled with lentils. Boli is a perfect combin…"
type textarea "Boli is an Indian sweet flatbread filled with lentils. Boli is a perfect combin…"
click at [1008, 410] on textarea at bounding box center [1220, 386] width 584 height 58
paste textarea "بولي خبز هندي حلو مسطح محشو بالعدس. يُضفي مزيجًا مثاليًا مع طبق بالادا باياسام …"
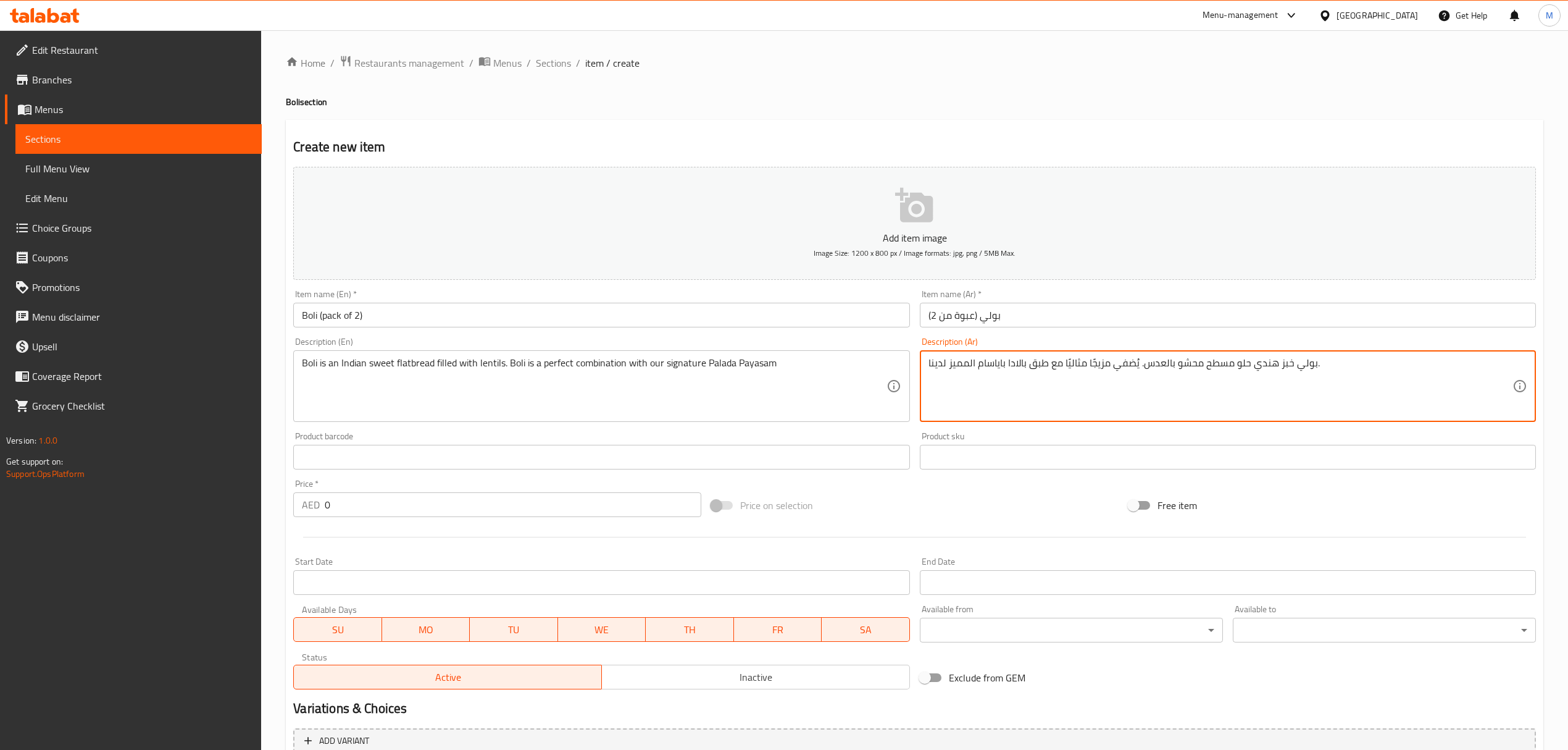
type textarea "بولي خبز هندي حلو مسطح محشو بالعدس. يُضفي مزيجًا مثاليًا مع طبق بالادا باياسام …"
click at [321, 510] on div "AED 0 Price *" at bounding box center [497, 505] width 408 height 25
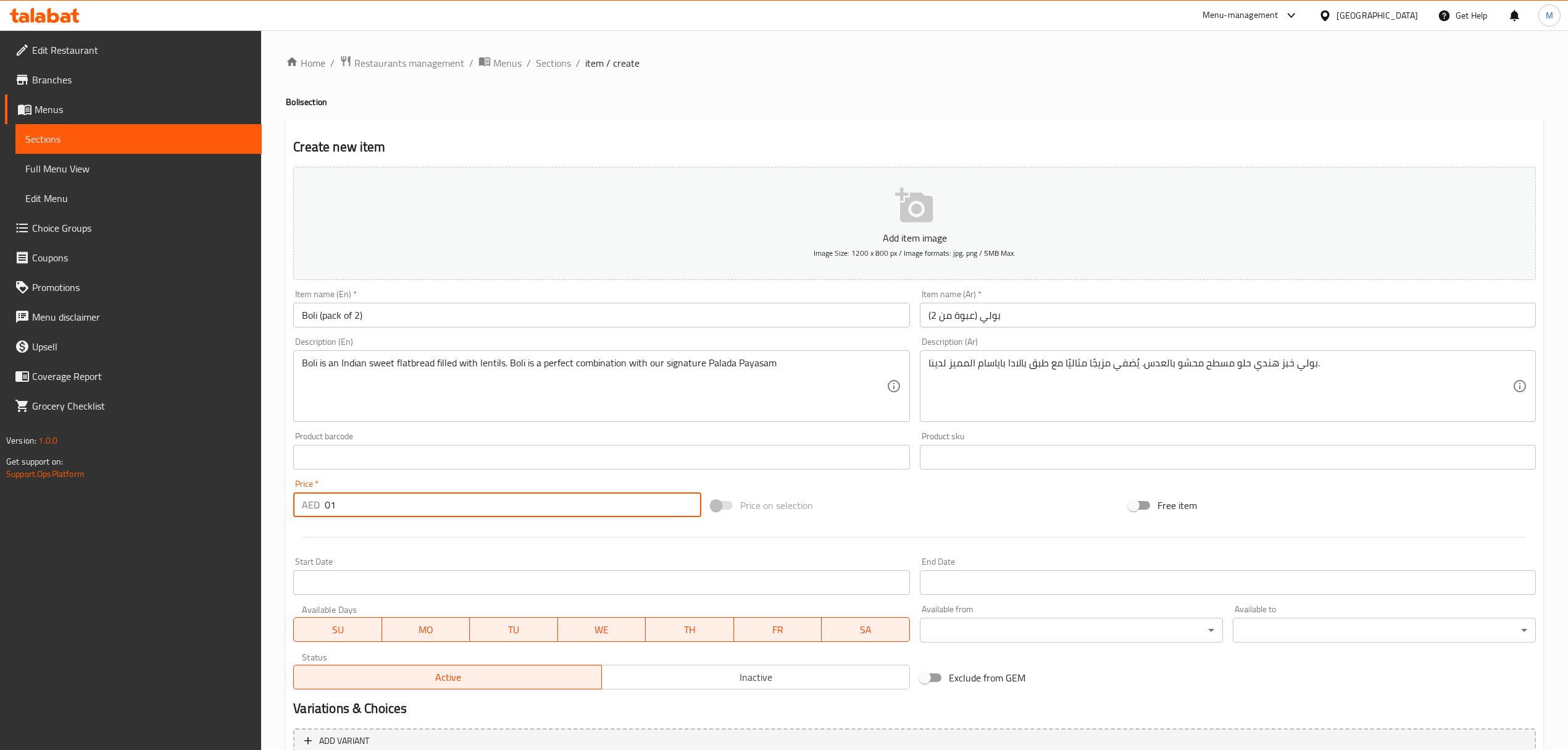
drag, startPoint x: 334, startPoint y: 510, endPoint x: 317, endPoint y: 507, distance: 17.3
click at [317, 507] on div "AED 01 Price *" at bounding box center [497, 505] width 408 height 25
type input "10"
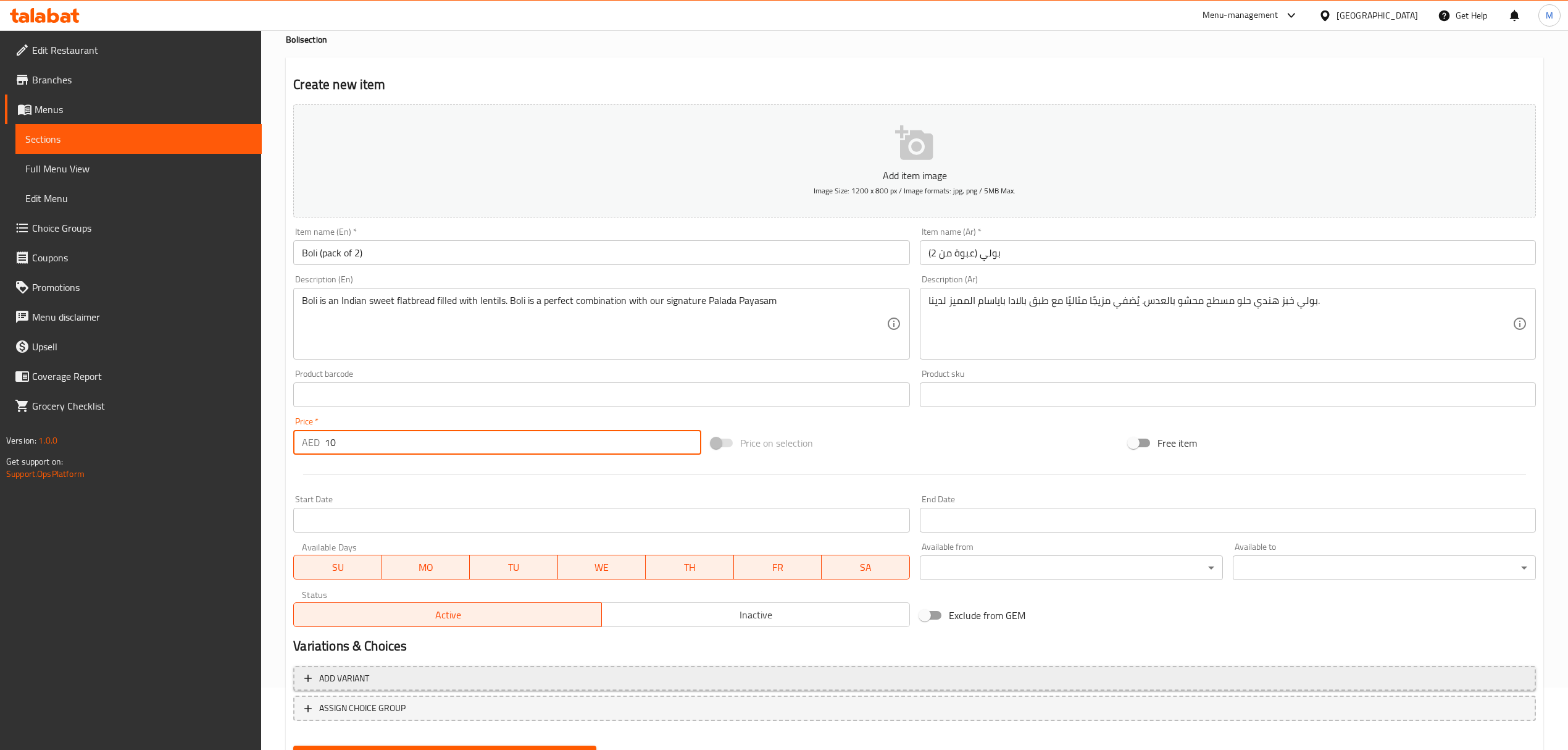
scroll to position [122, 0]
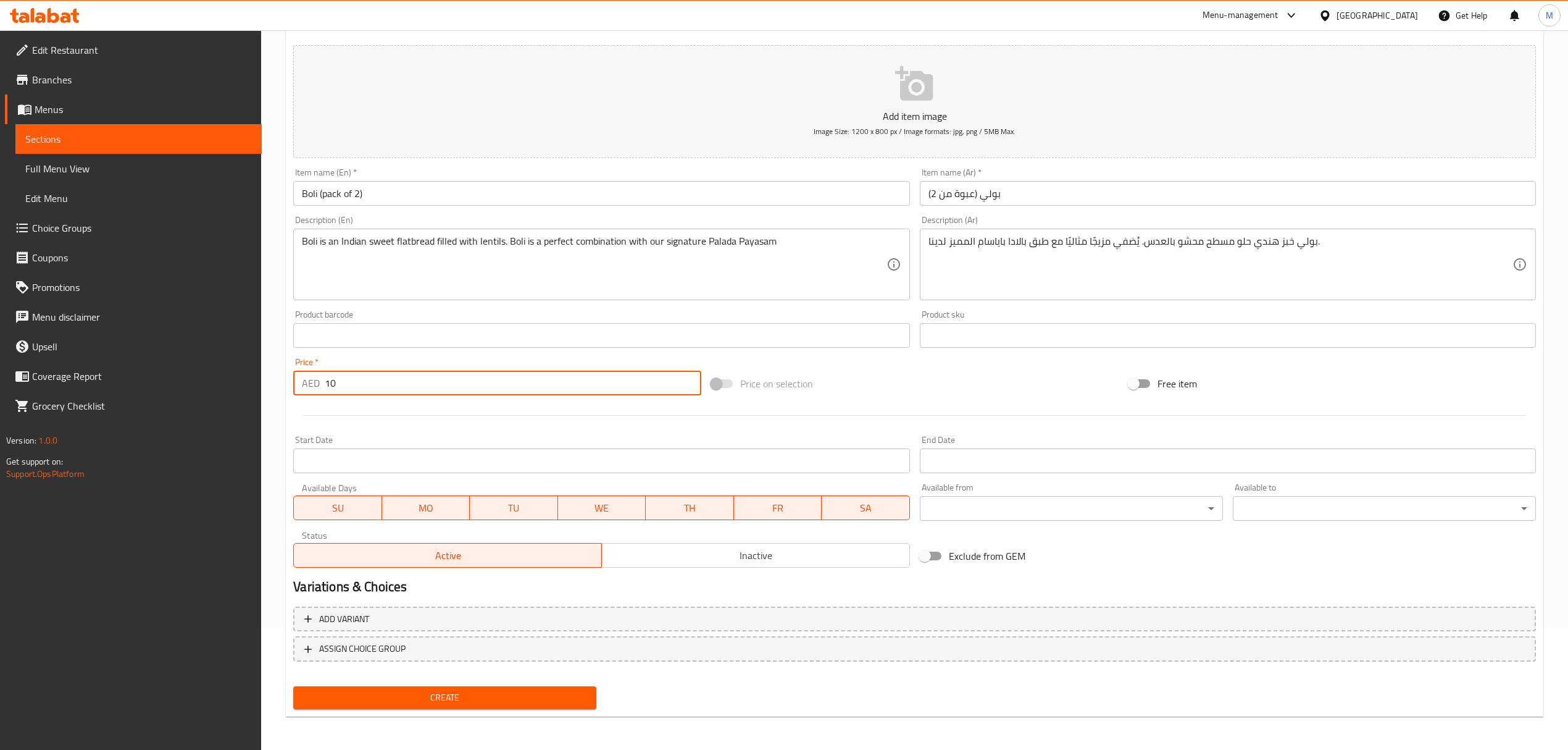
click at [484, 693] on span "Create" at bounding box center [445, 697] width 284 height 16
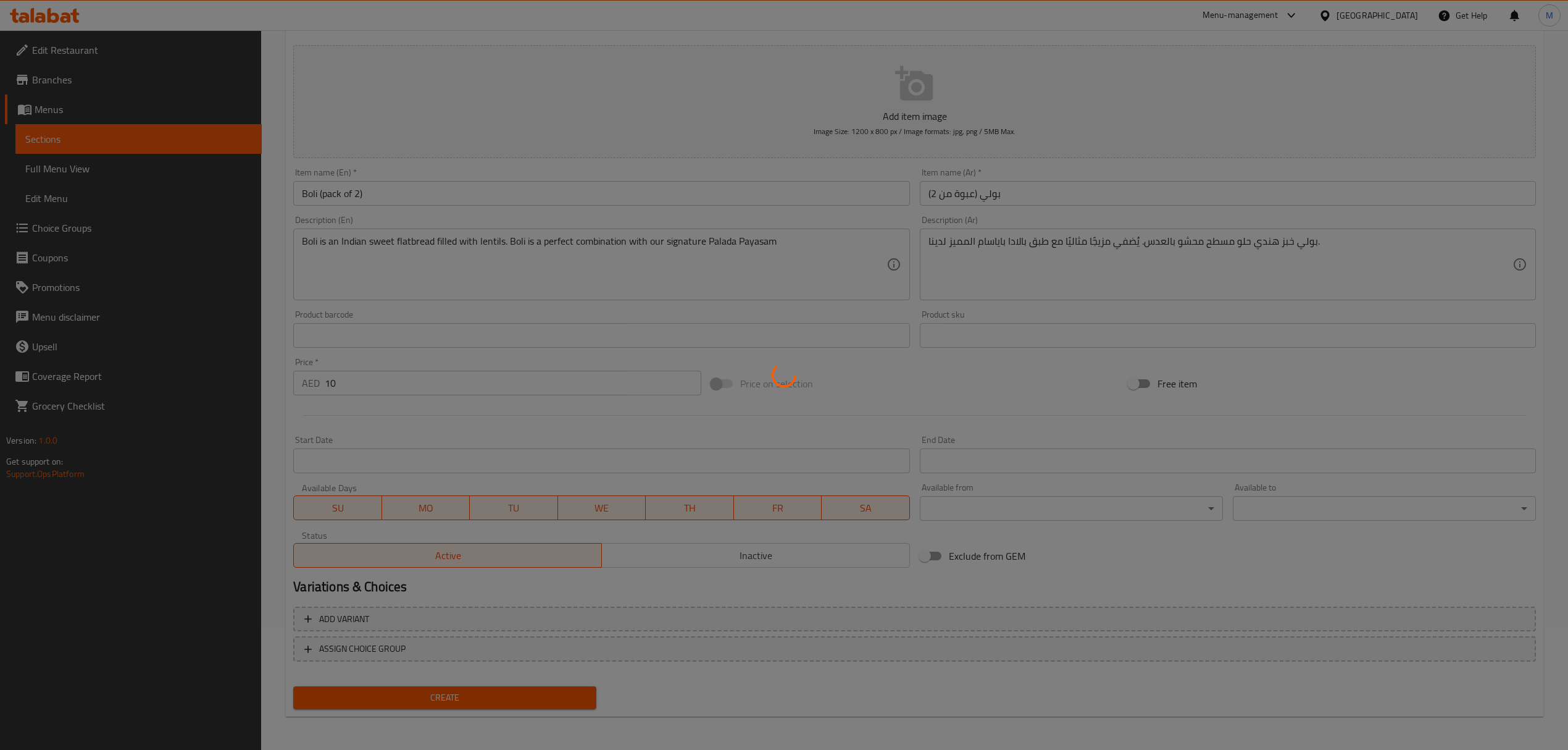
type input "0"
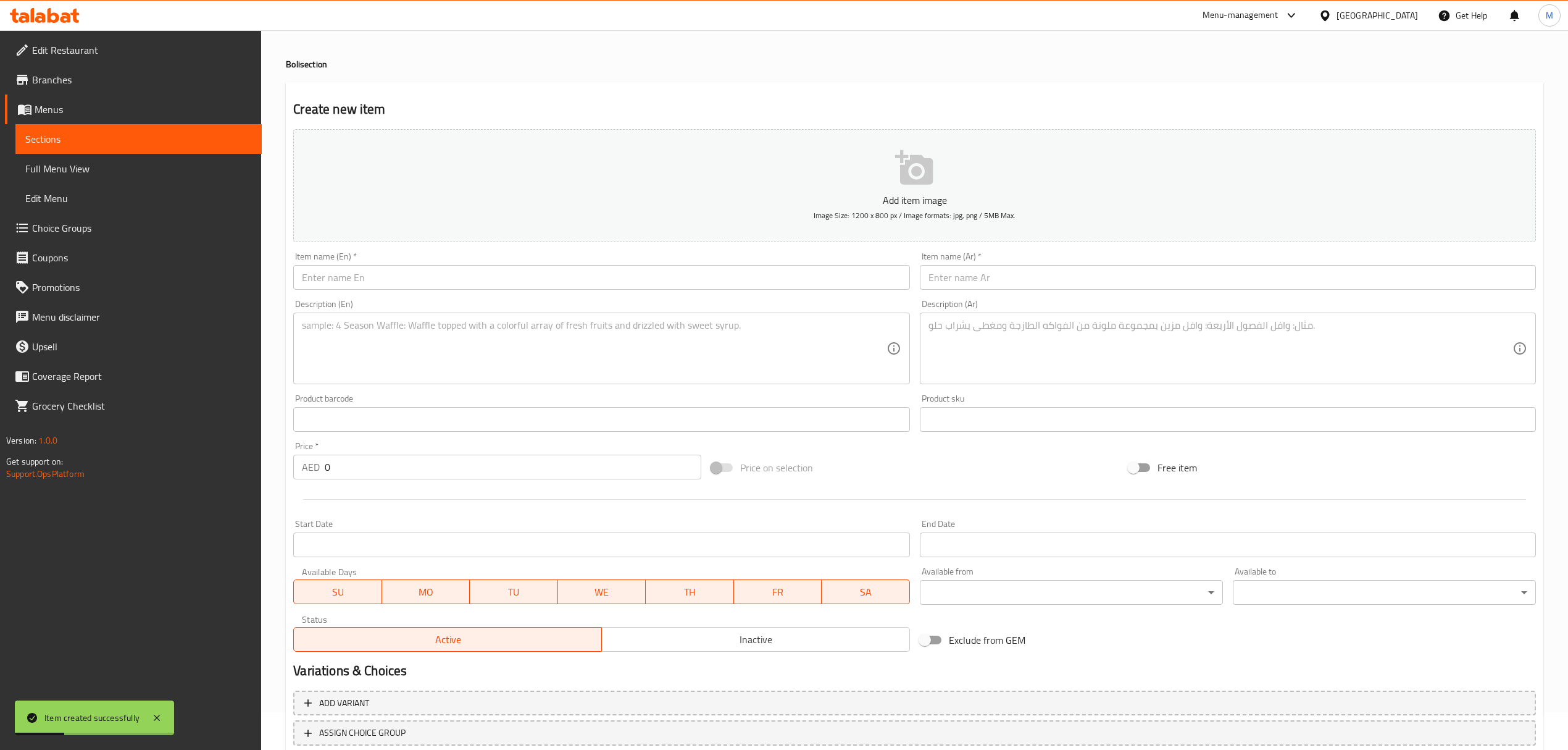
scroll to position [0, 0]
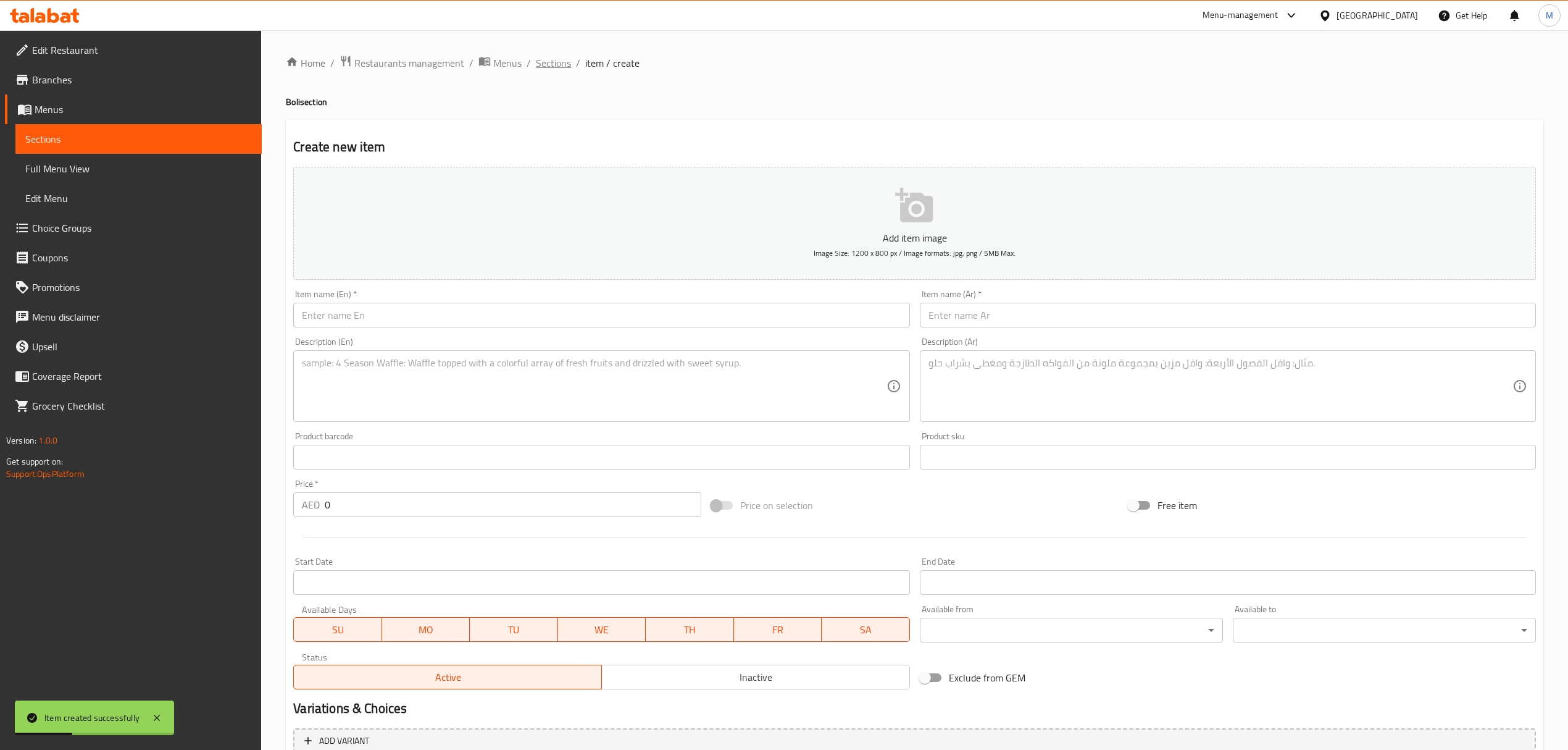
click at [556, 61] on span "Sections" at bounding box center [553, 63] width 35 height 15
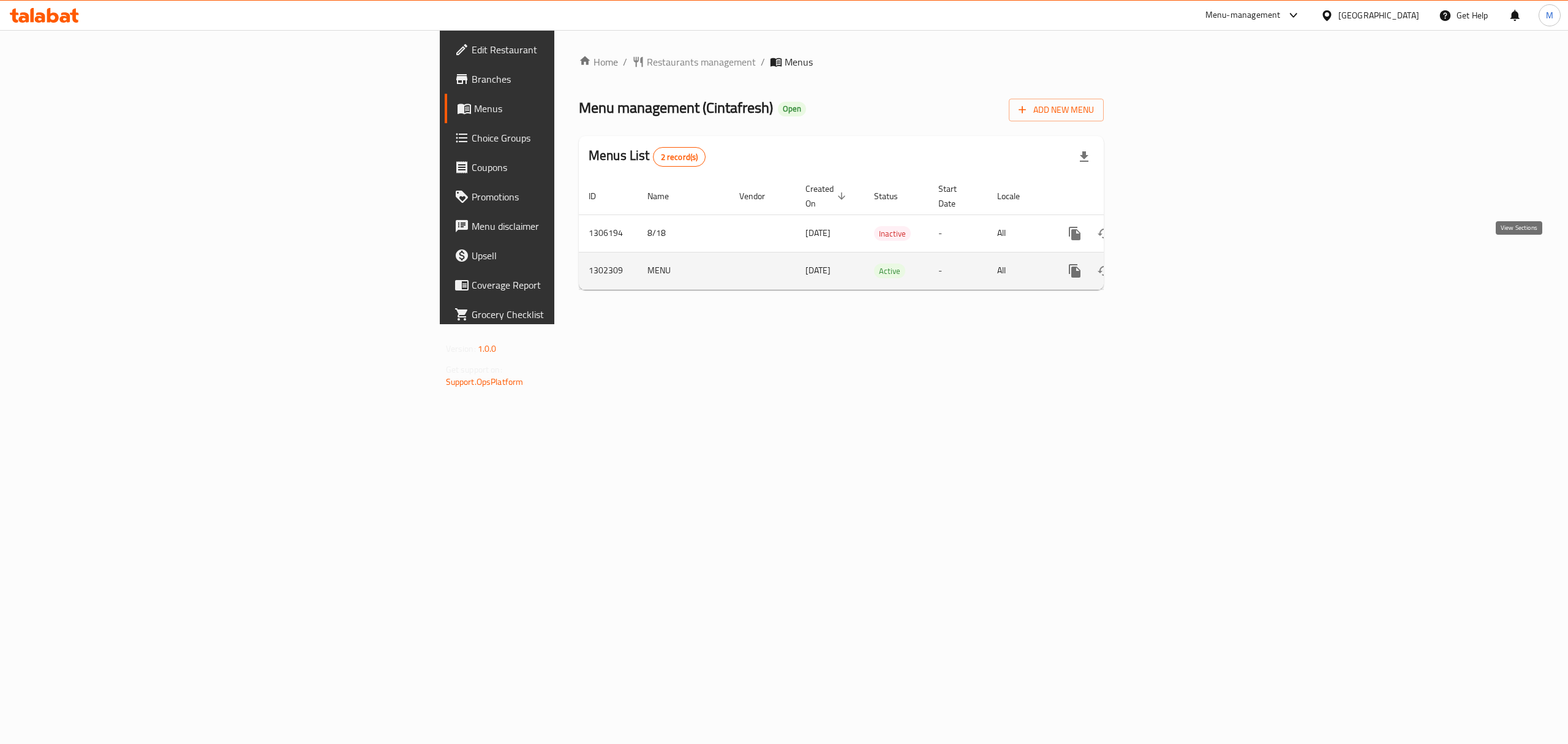
click at [1177, 256] on link "enhanced table" at bounding box center [1163, 271] width 29 height 29
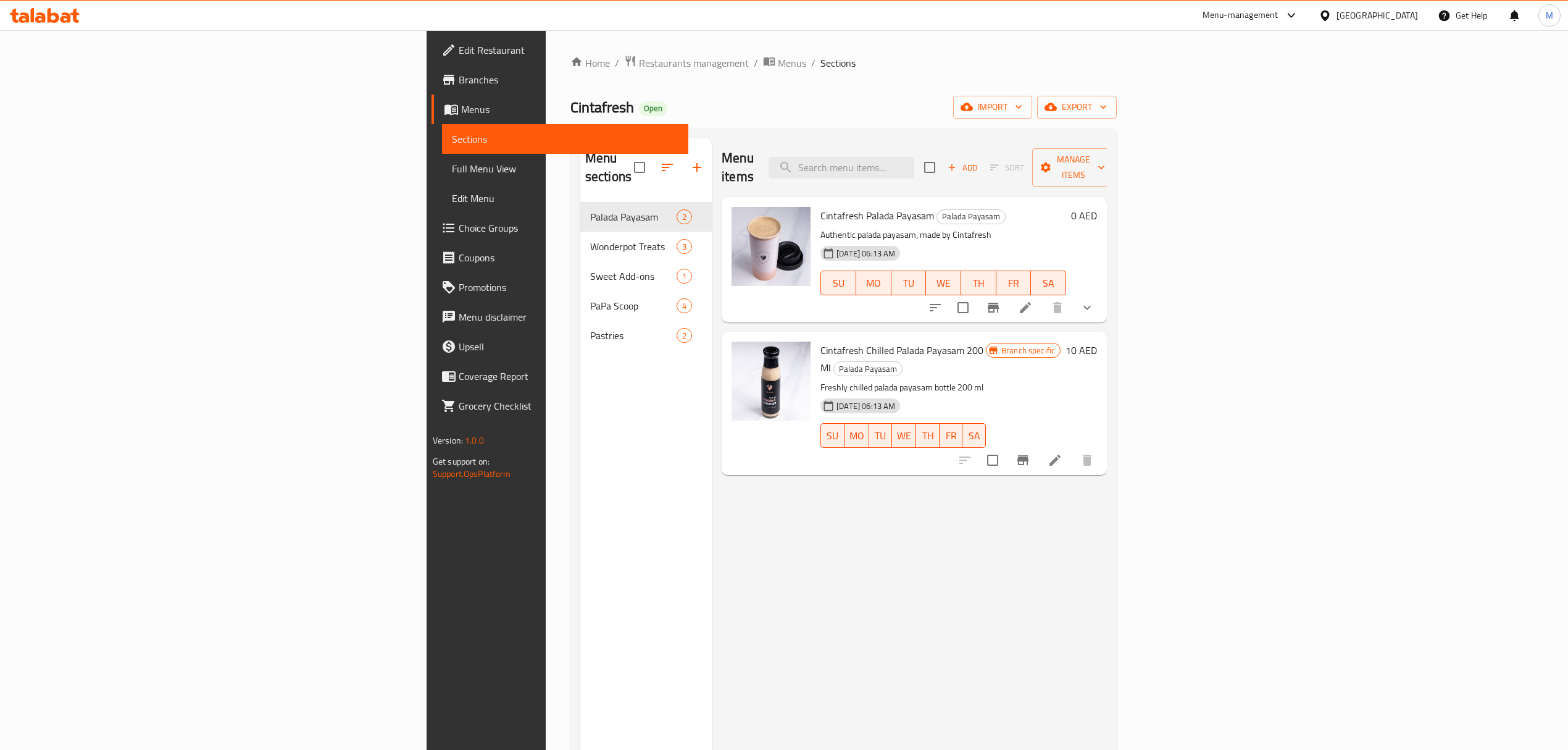
click at [690, 160] on icon "button" at bounding box center [697, 168] width 15 height 15
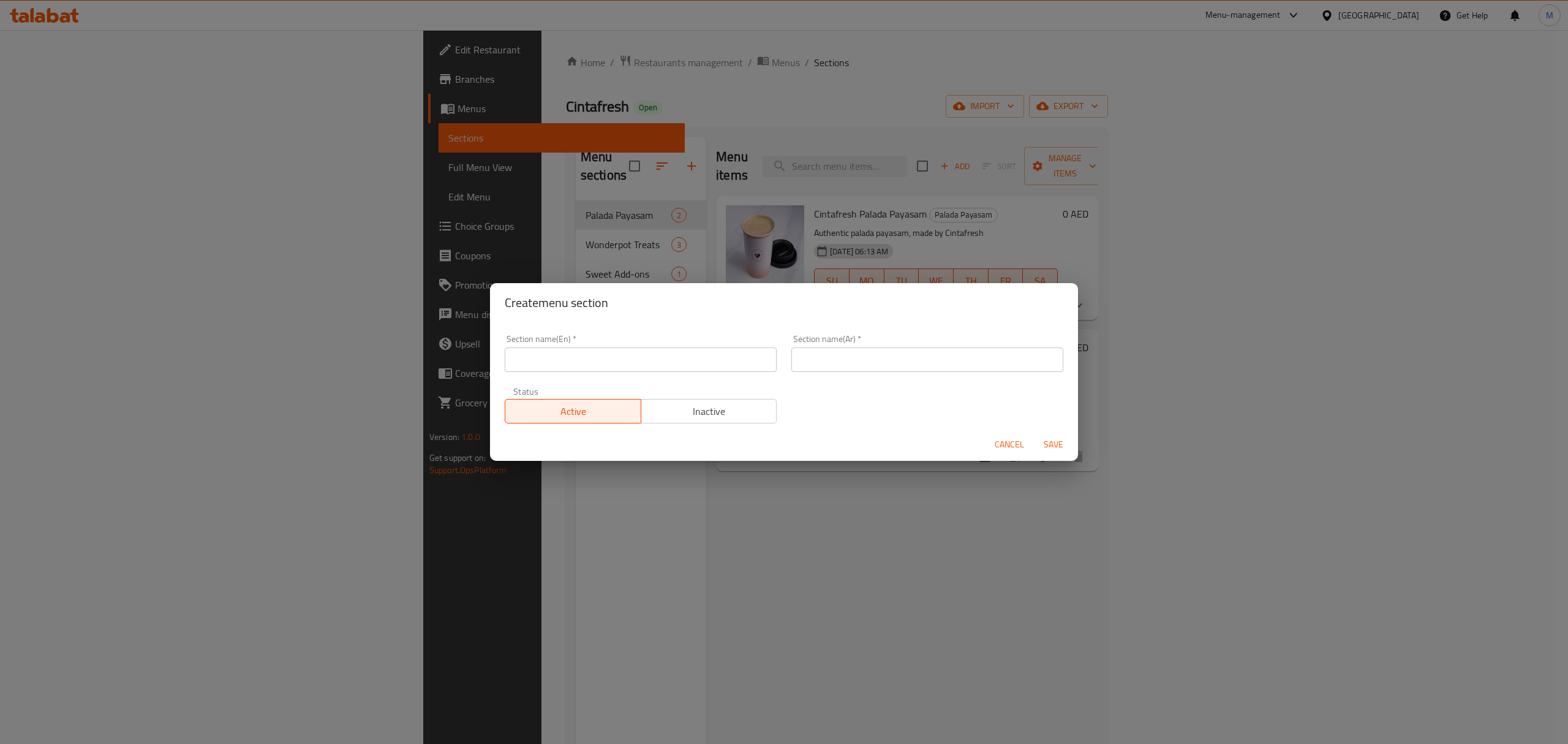
click at [639, 365] on input "text" at bounding box center [640, 360] width 272 height 24
type input "Boli"
click at [808, 361] on input "text" at bounding box center [926, 360] width 272 height 24
paste input "بولي"
type input "بولي"
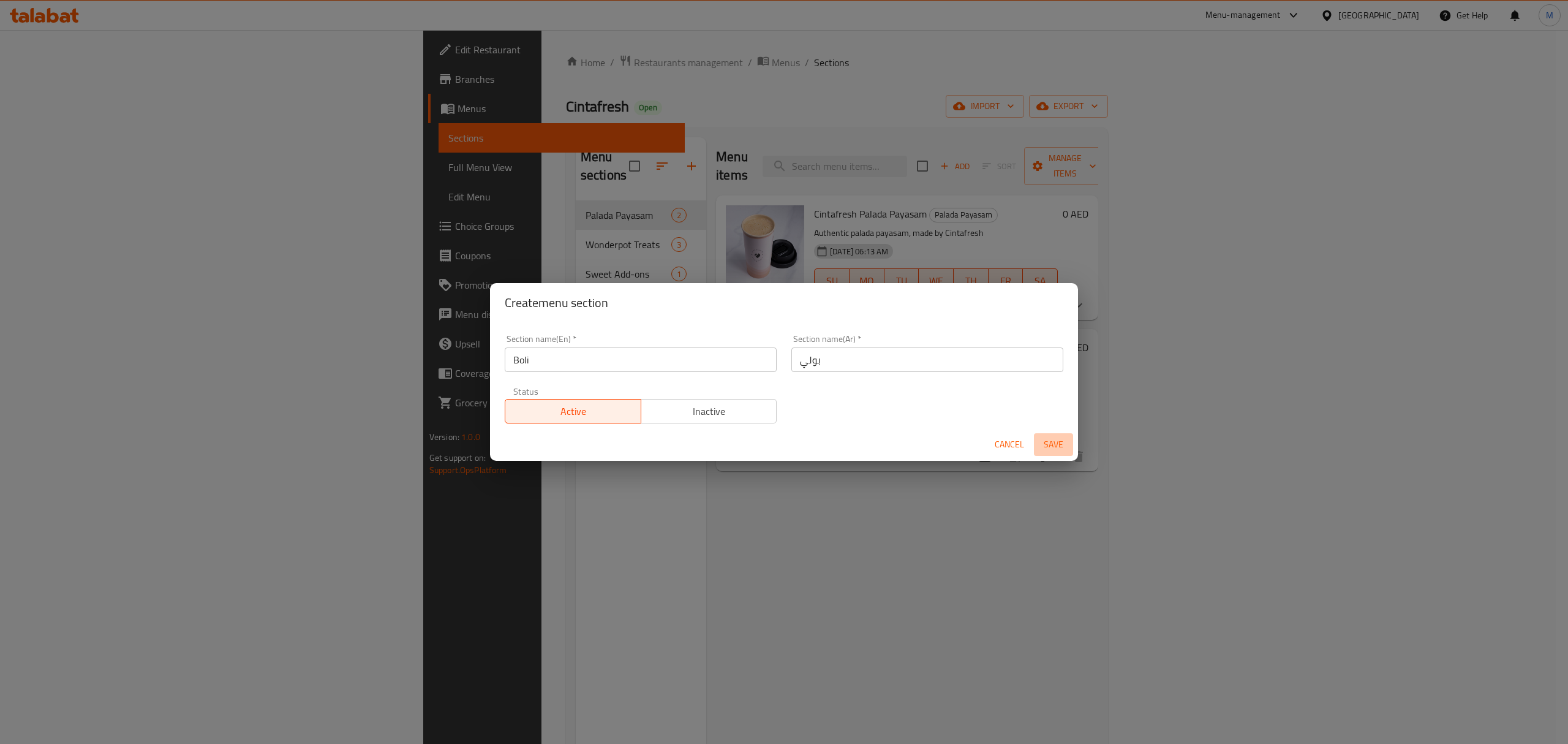
click at [1058, 434] on button "Save" at bounding box center [1053, 445] width 39 height 23
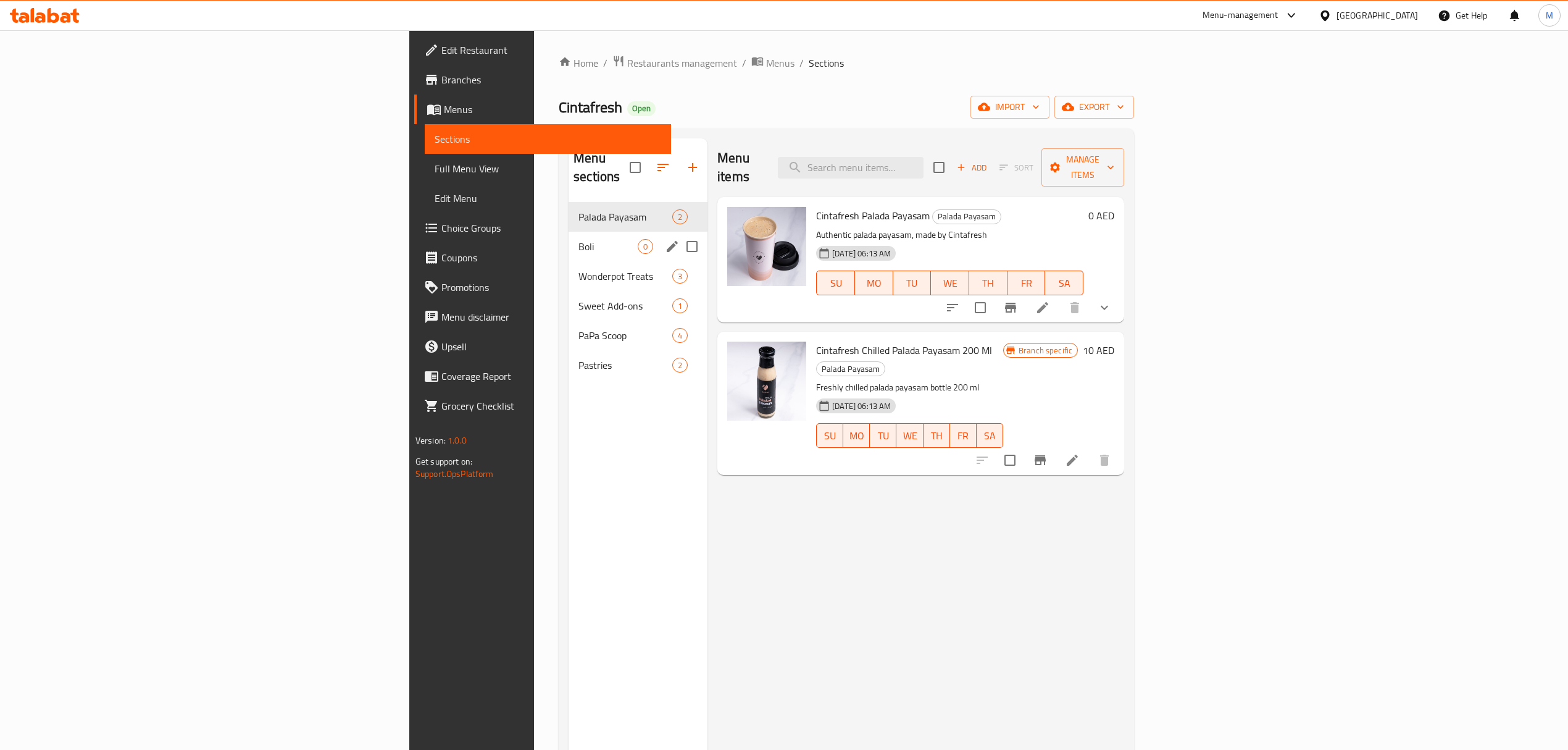
click at [569, 241] on div "Boli 0" at bounding box center [638, 247] width 139 height 30
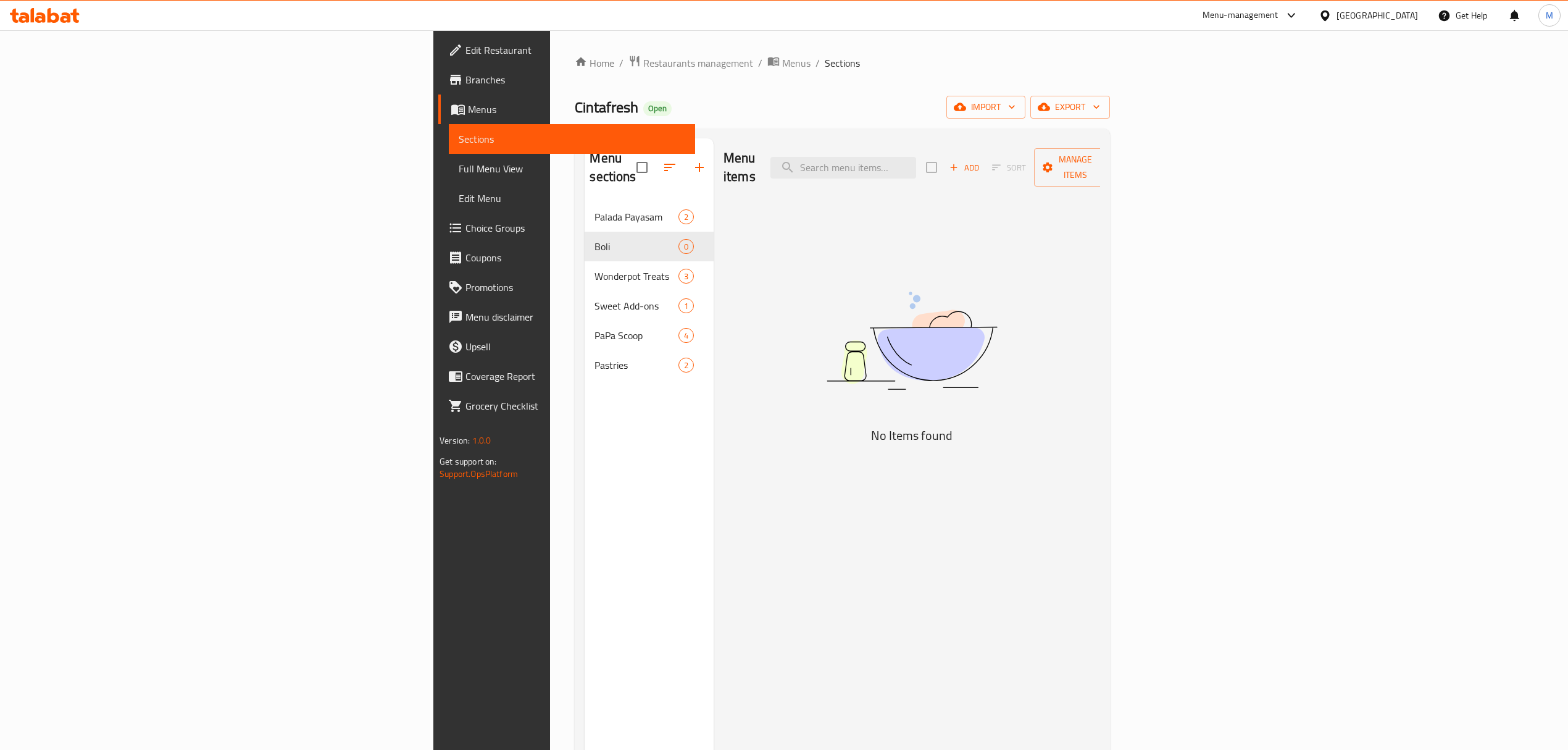
click at [981, 160] on span "Add" at bounding box center [964, 167] width 34 height 14
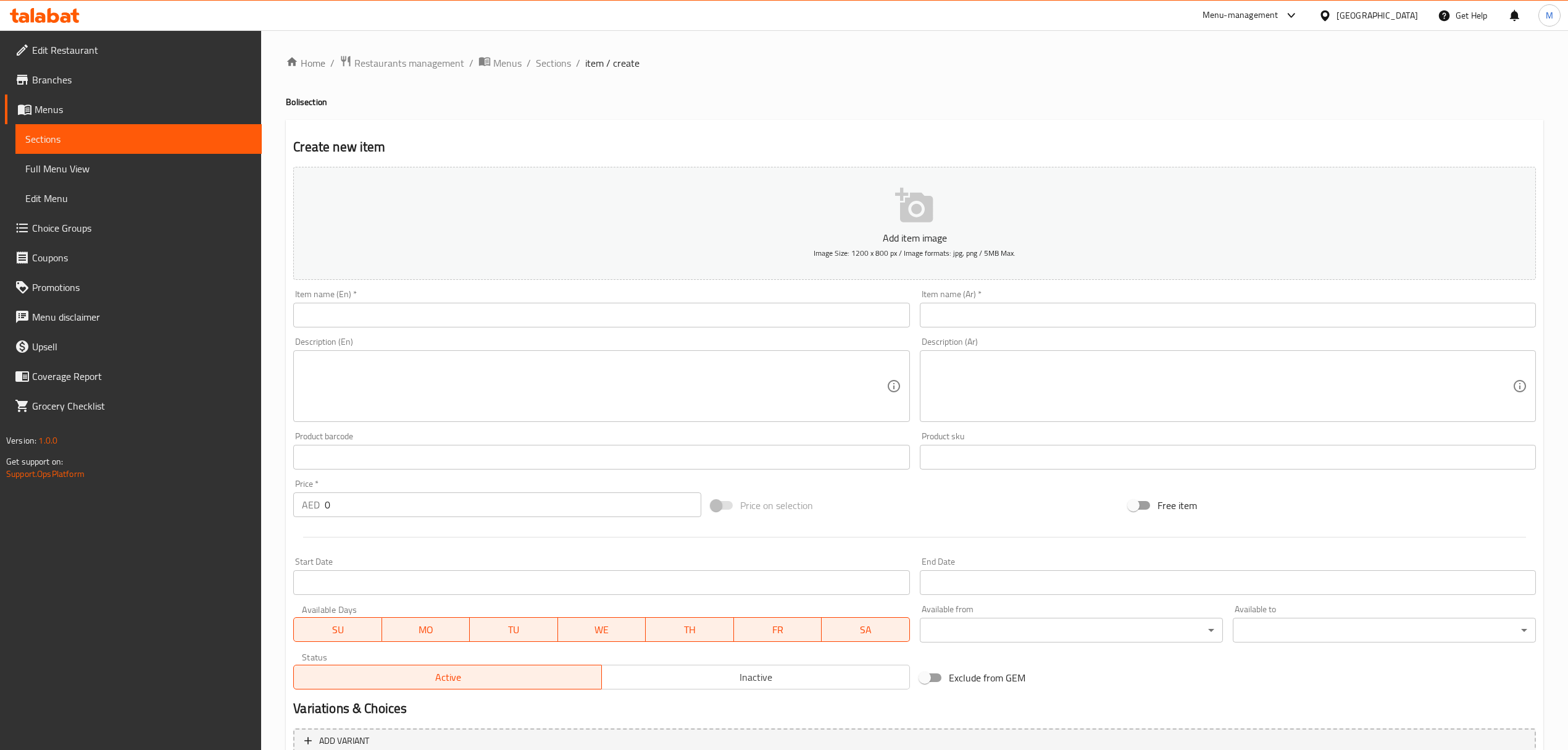
click at [418, 329] on div "Item name (En)   * Item name (En) *" at bounding box center [601, 308] width 626 height 48
click at [418, 324] on input "text" at bounding box center [601, 315] width 616 height 25
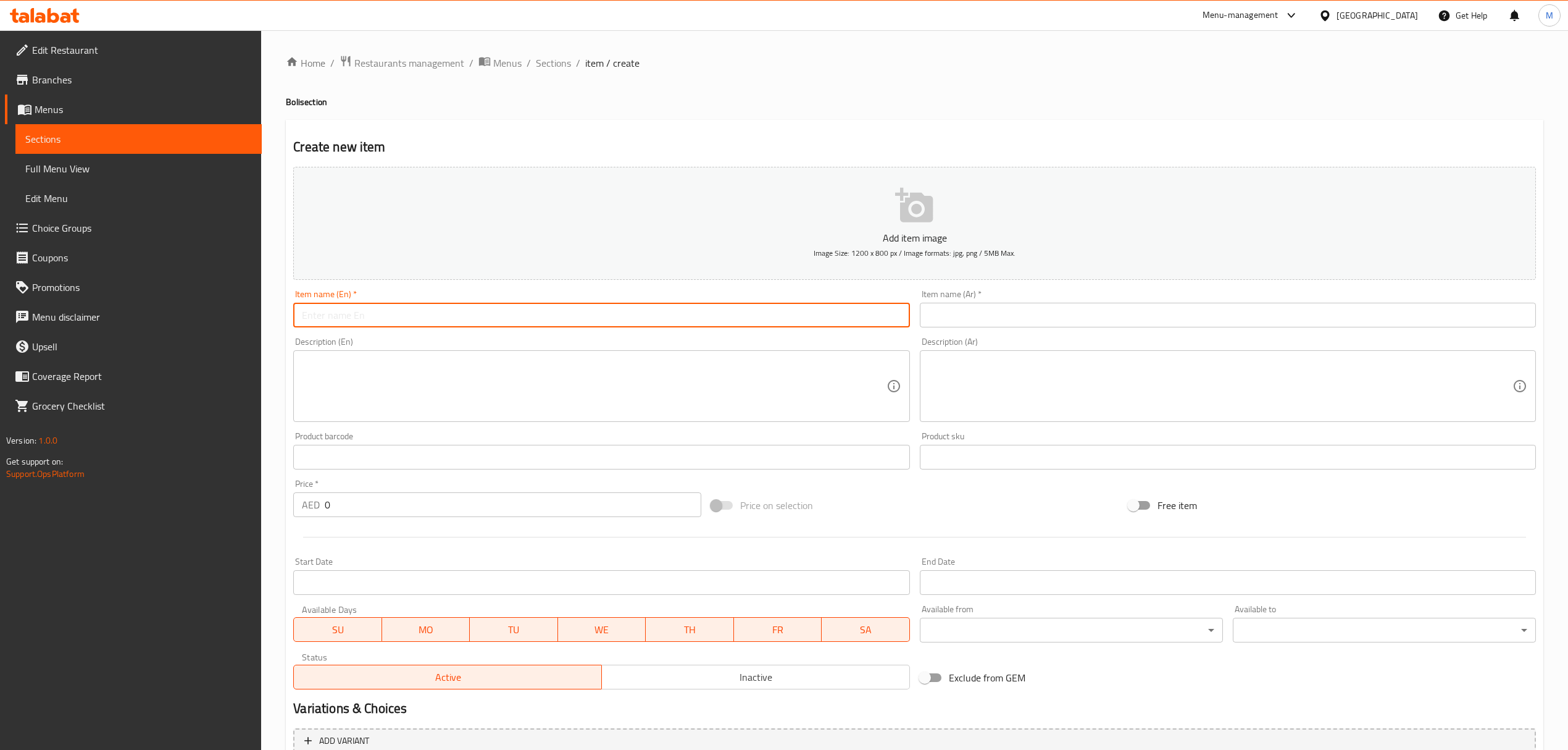
paste input "Boli (pack of 2)"
type input "Boli (pack of 2)"
click at [1070, 307] on input "text" at bounding box center [1228, 315] width 616 height 25
paste input "بولي (عبوة من 2)"
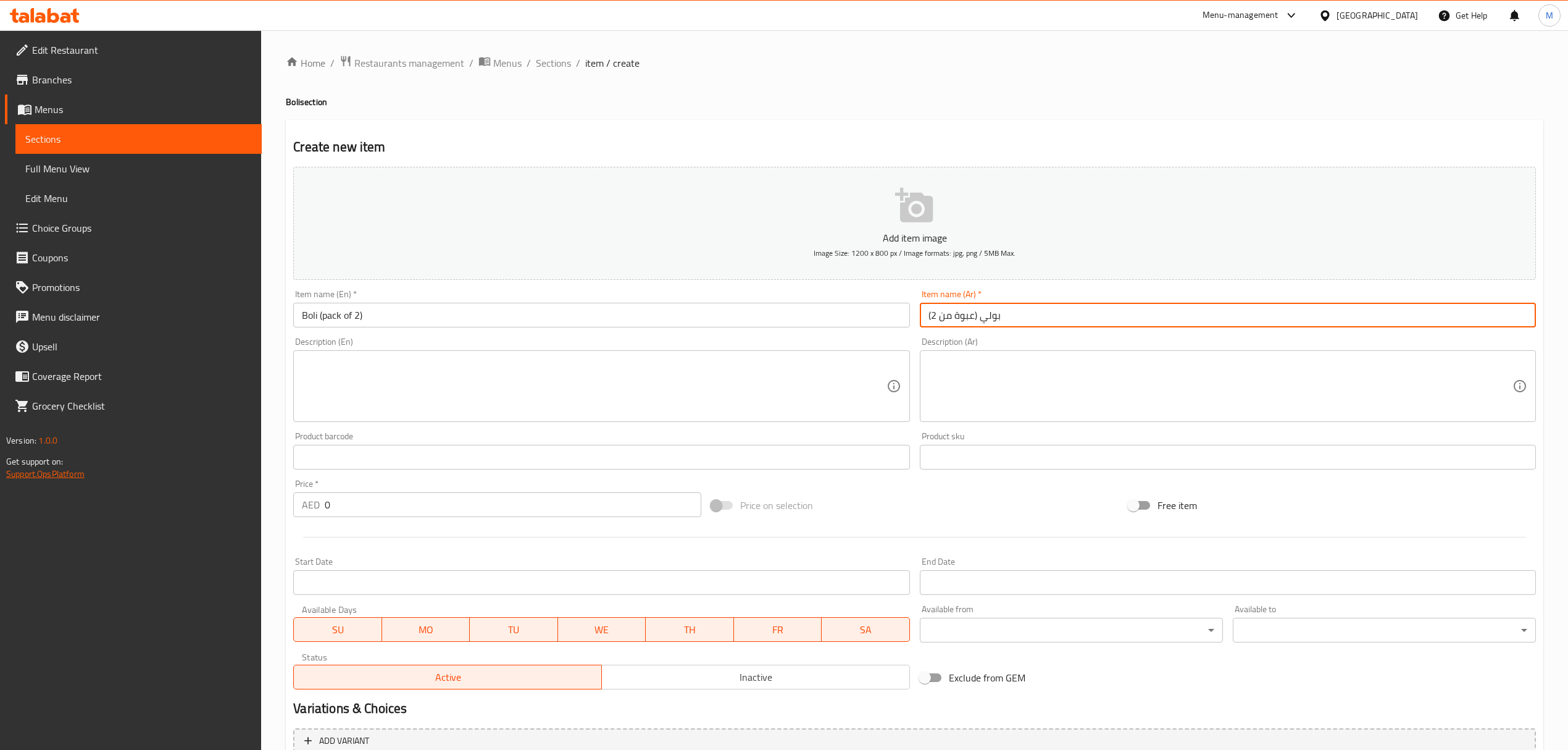
type input "بولي (عبوة من 2)"
click at [497, 376] on textarea at bounding box center [594, 386] width 584 height 58
paste textarea "Boli is an Indian sweet flatbread filled with lentils. Boli is a perfect combin…"
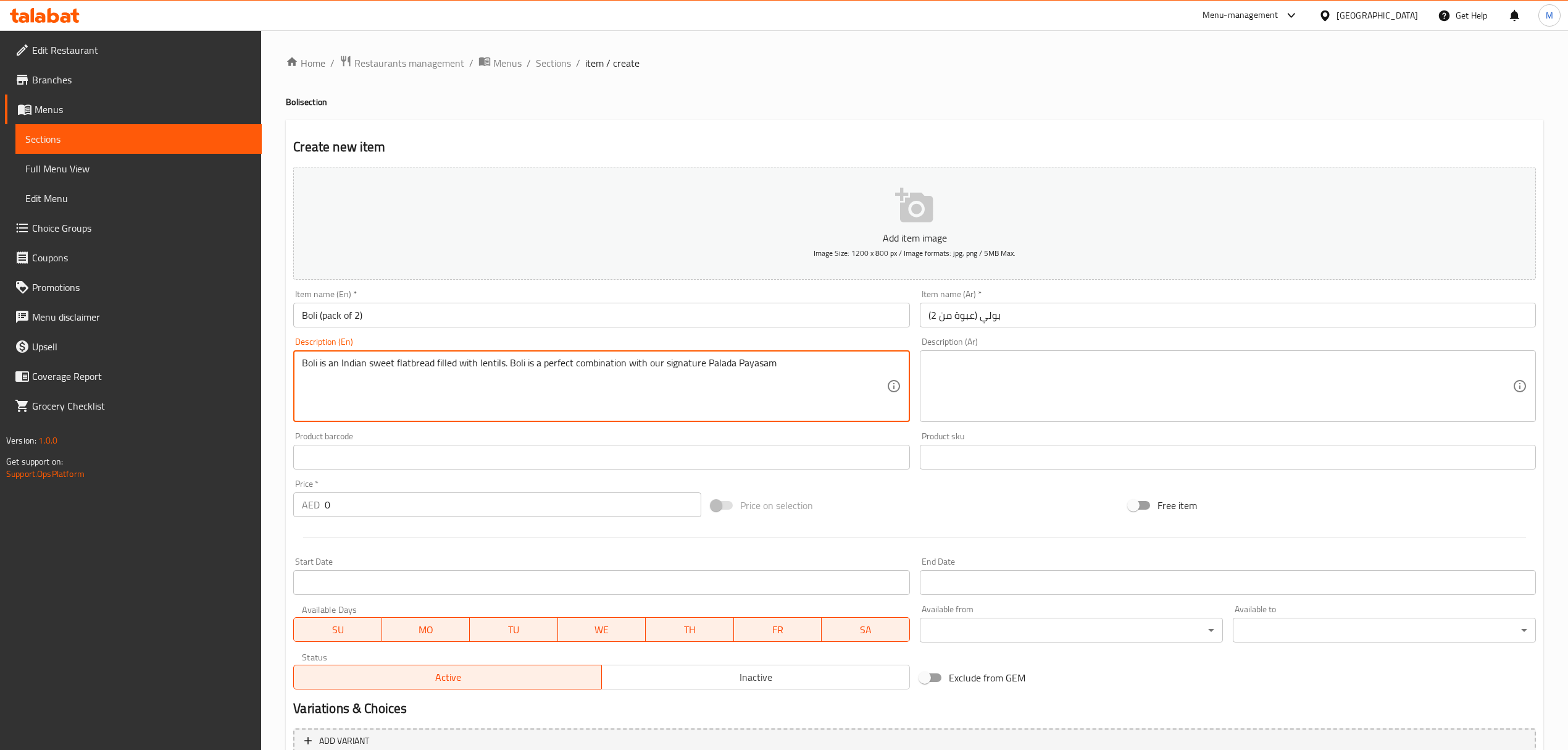
type textarea "Boli is an Indian sweet flatbread filled with lentils. Boli is a perfect combin…"
click at [1168, 361] on textarea at bounding box center [1220, 386] width 584 height 58
paste textarea "بولي خبز هندي حلو مسطح محشو بالعدس. يُضفي مزيجًا مثاليًا مع طبق بالادا باياسام …"
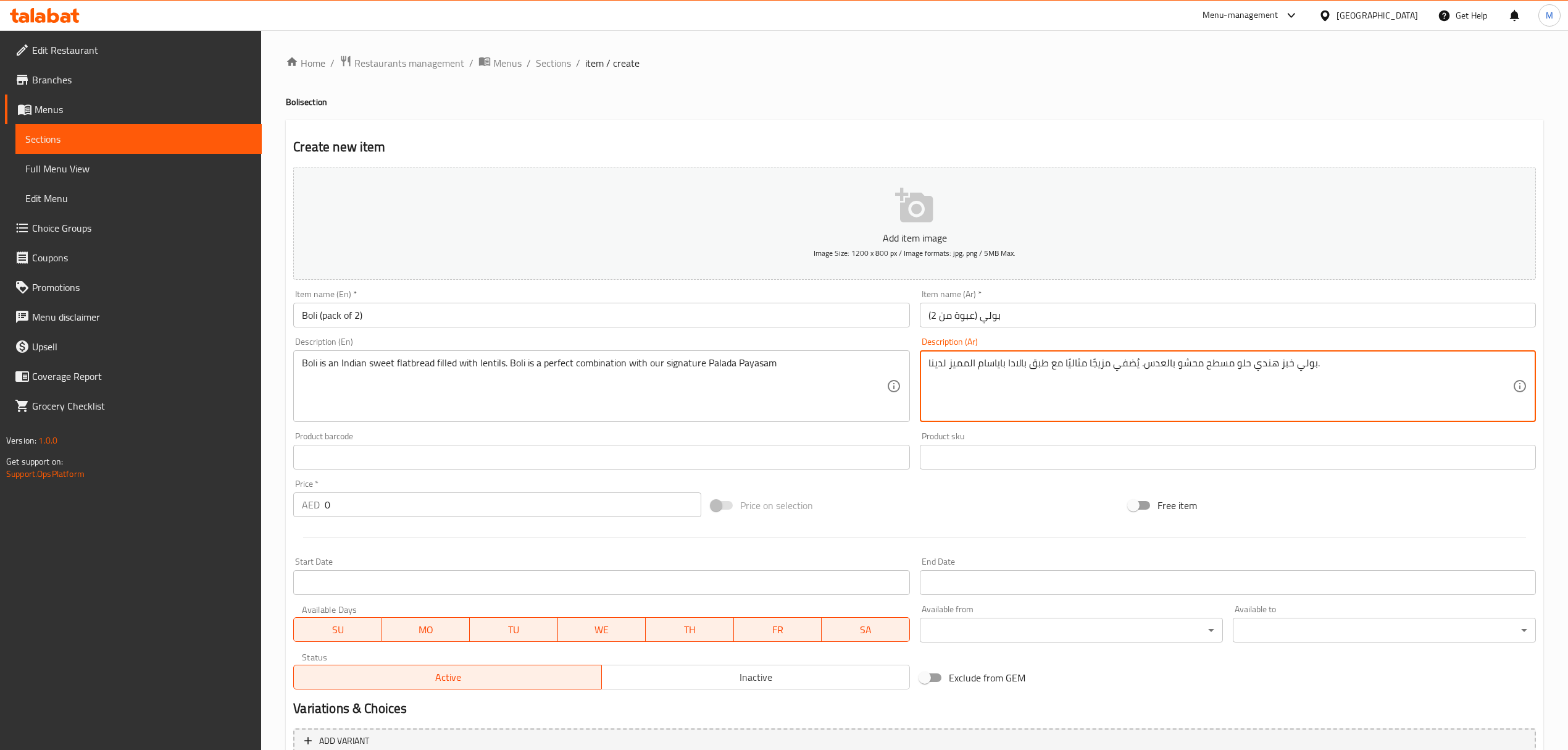
type textarea "بولي خبز هندي حلو مسطح محشو بالعدس. يُضفي مزيجًا مثاليًا مع طبق بالادا باياسام …"
click at [325, 509] on input "0" at bounding box center [512, 505] width 376 height 25
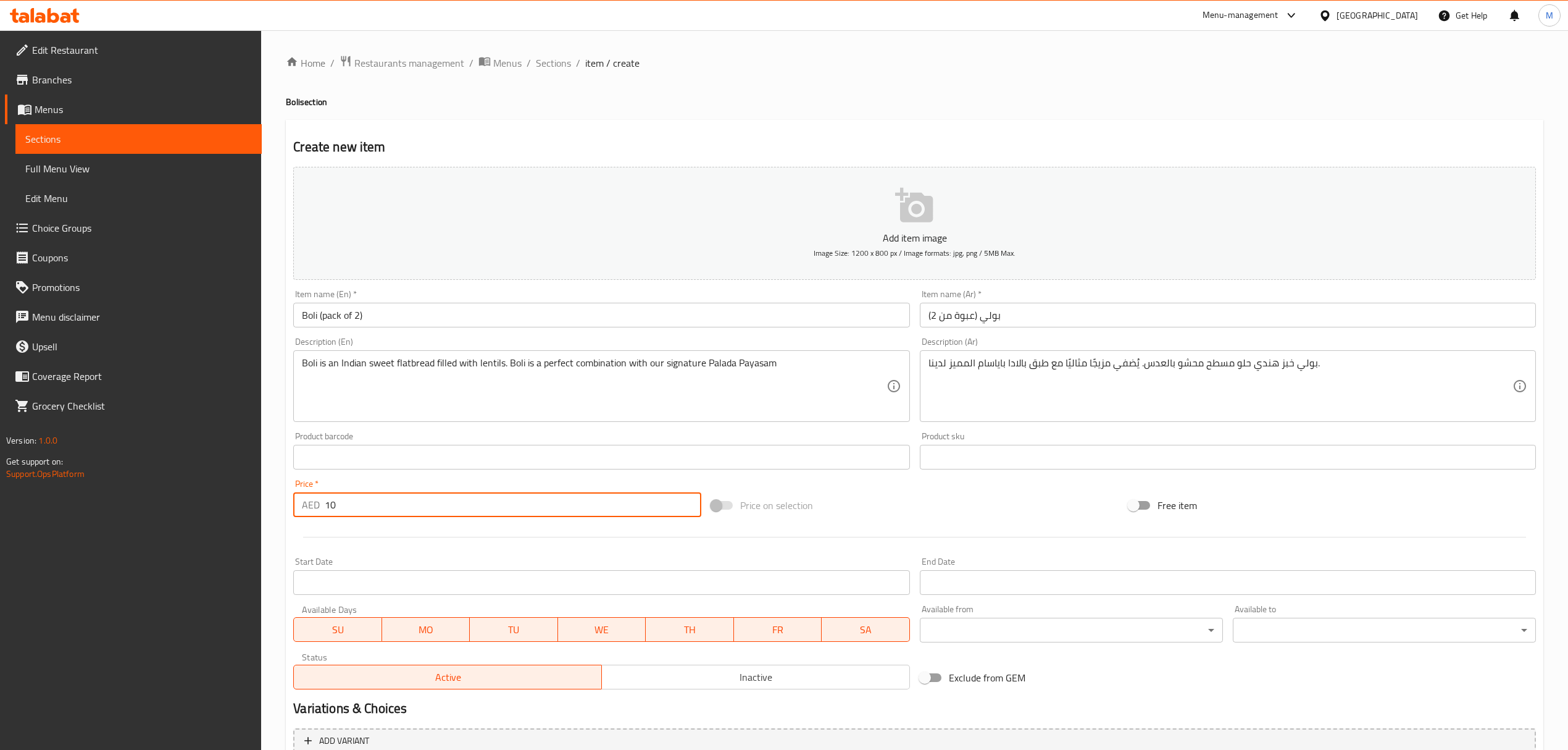
type input "10"
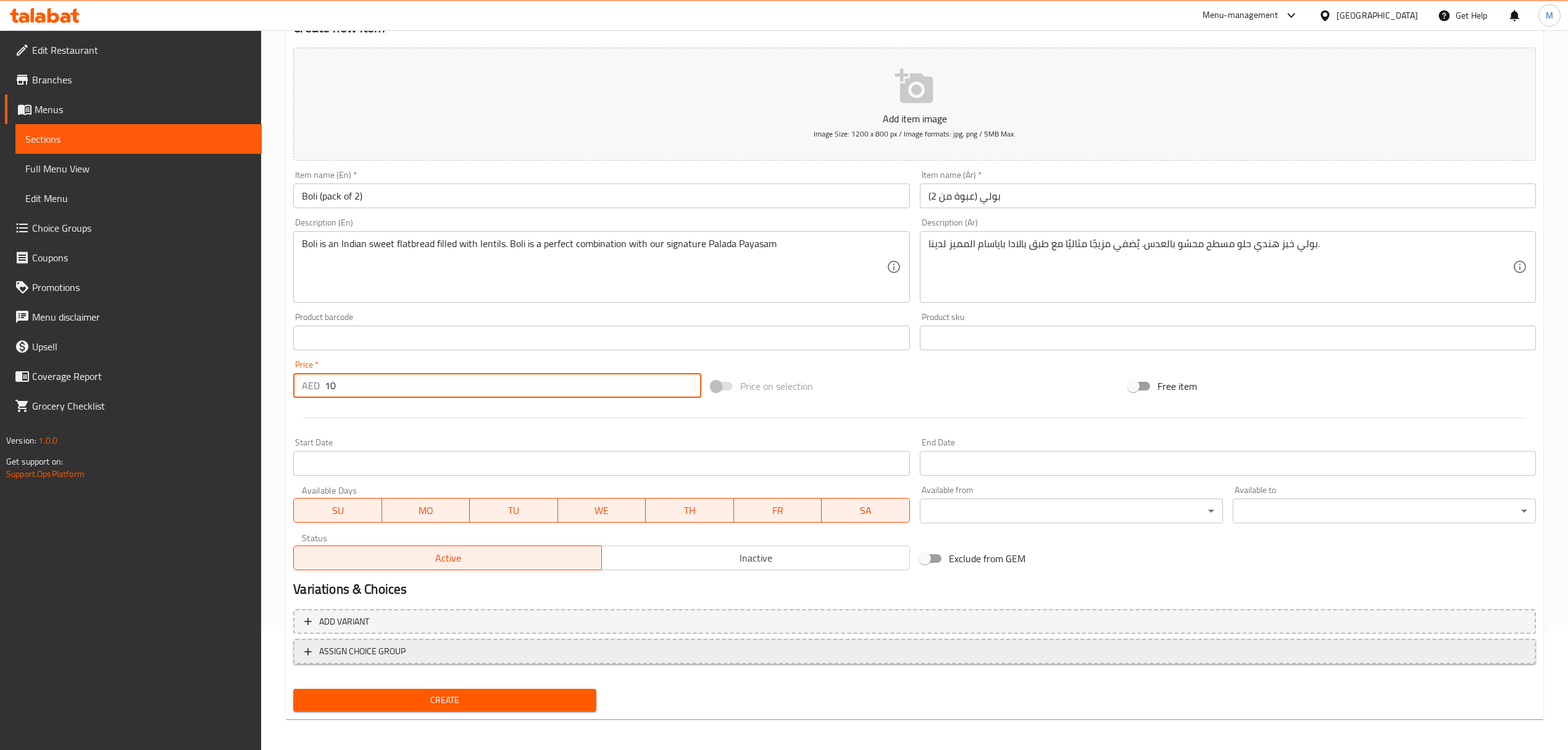
scroll to position [122, 0]
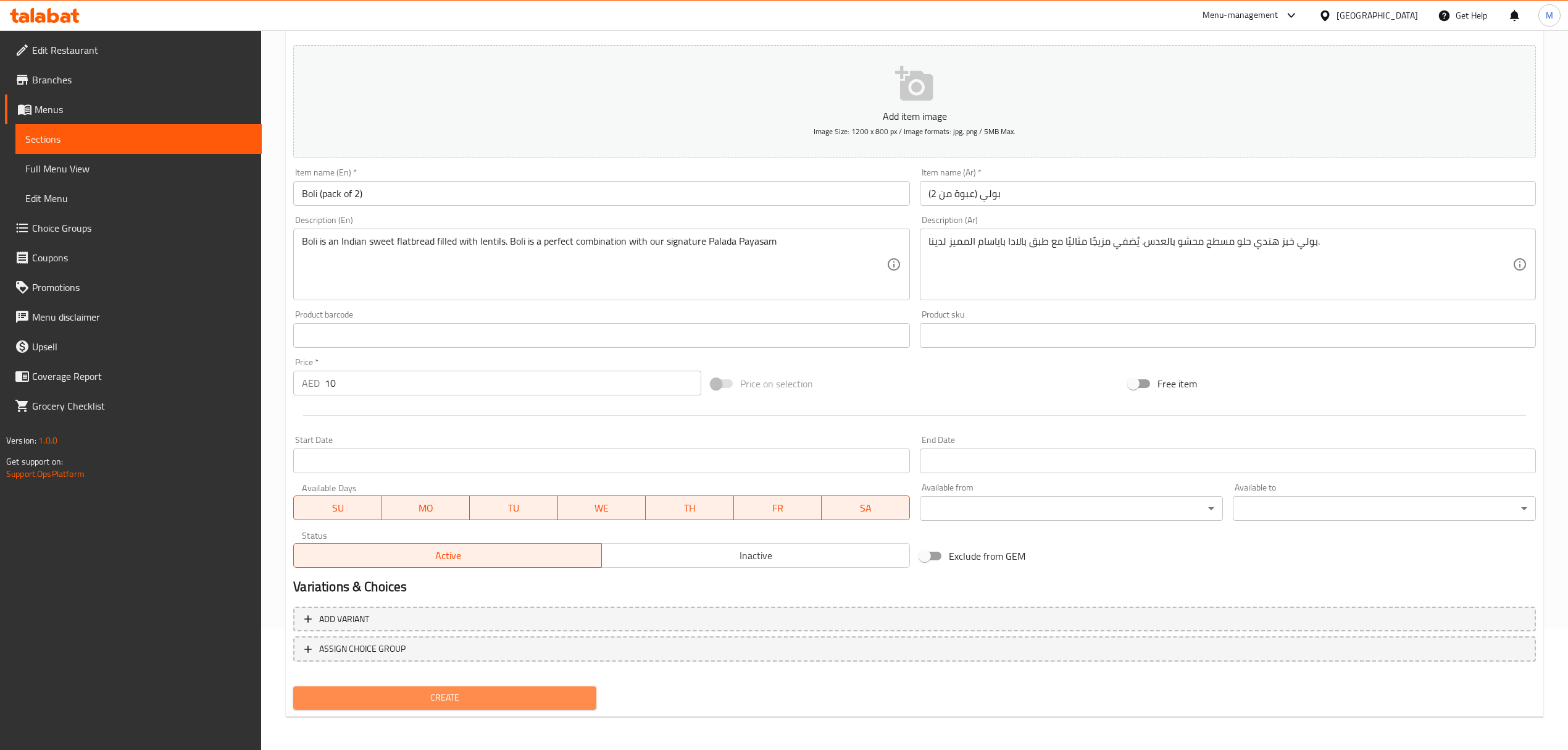
click at [495, 688] on button "Create" at bounding box center [445, 697] width 303 height 23
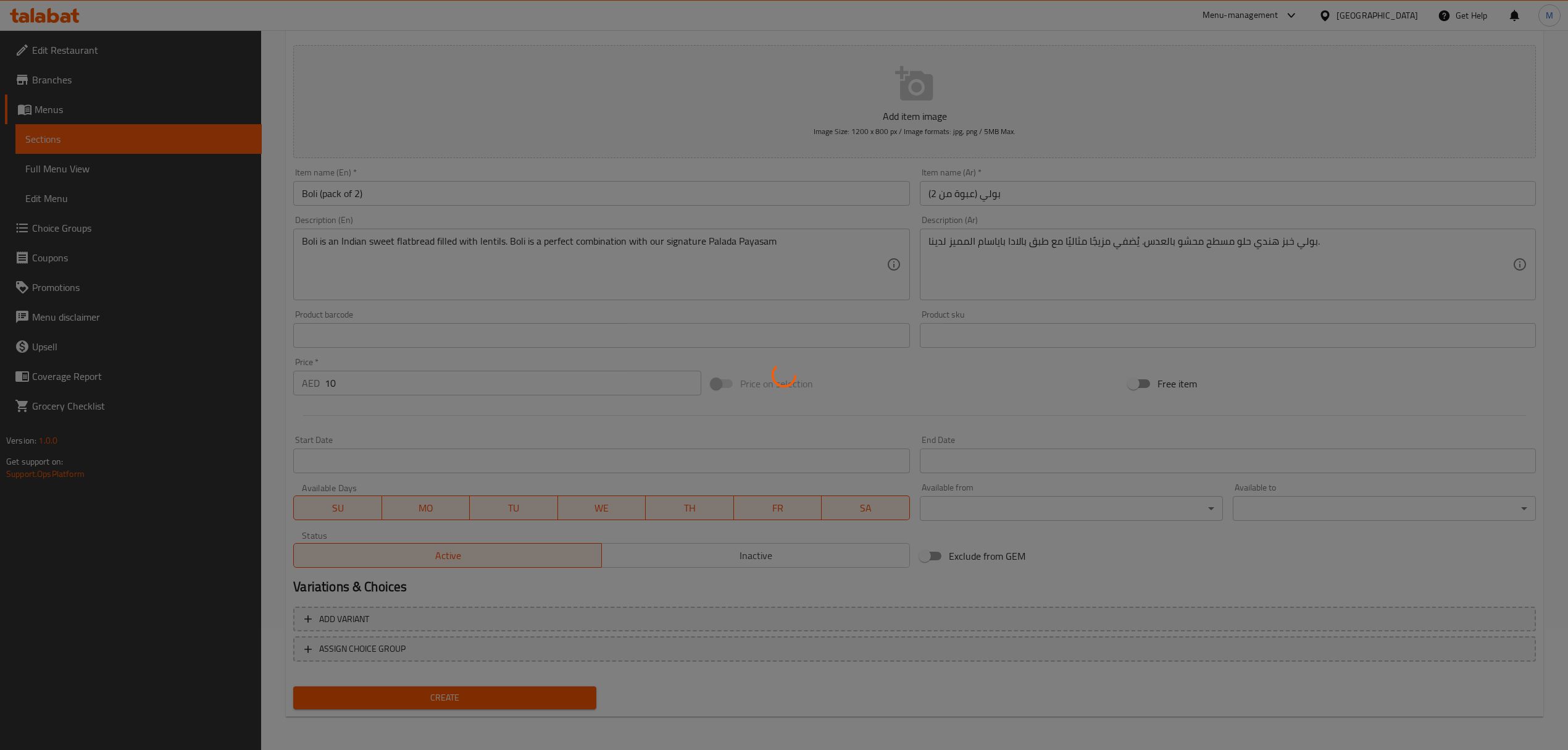
type input "0"
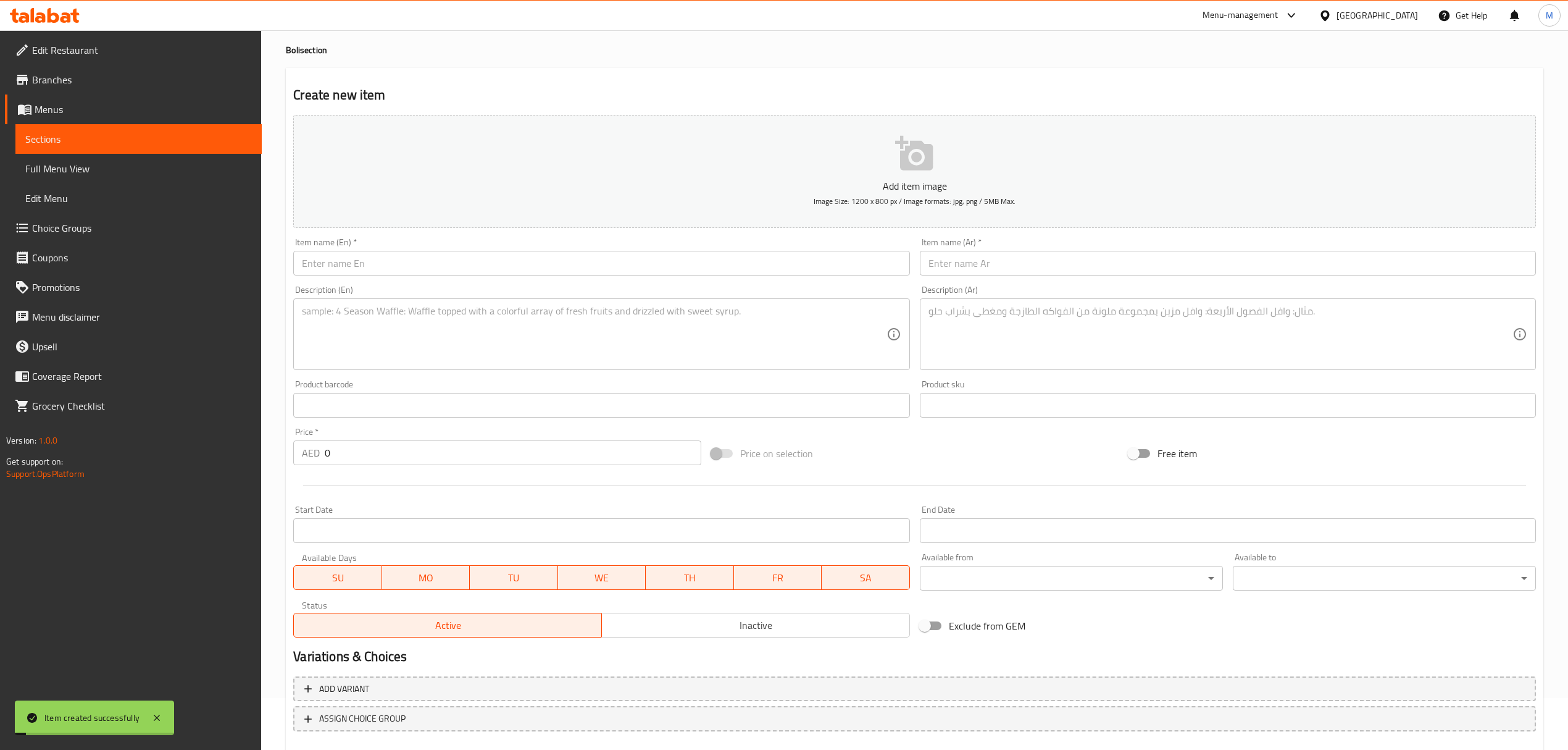
scroll to position [0, 0]
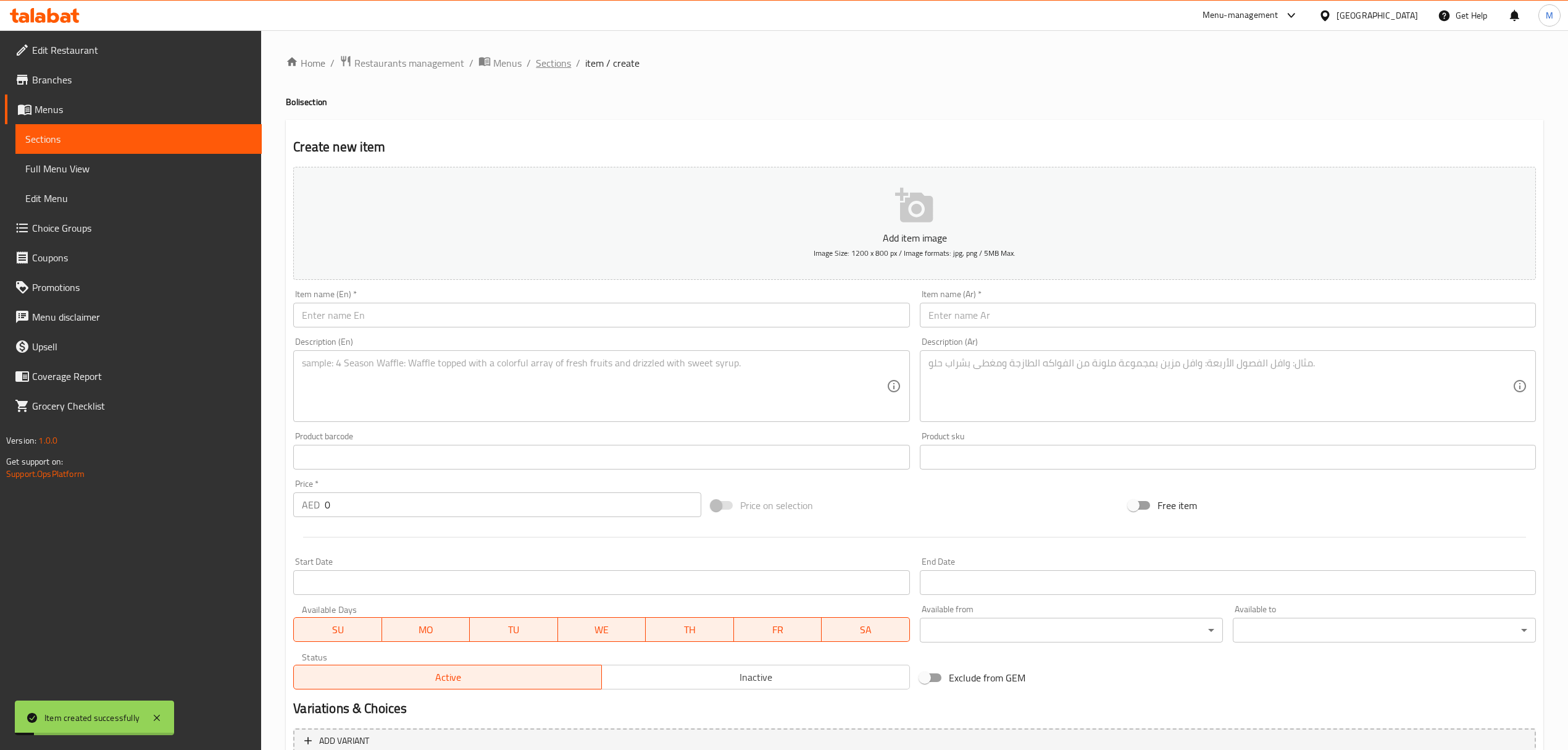
click at [536, 62] on span "Sections" at bounding box center [553, 63] width 35 height 15
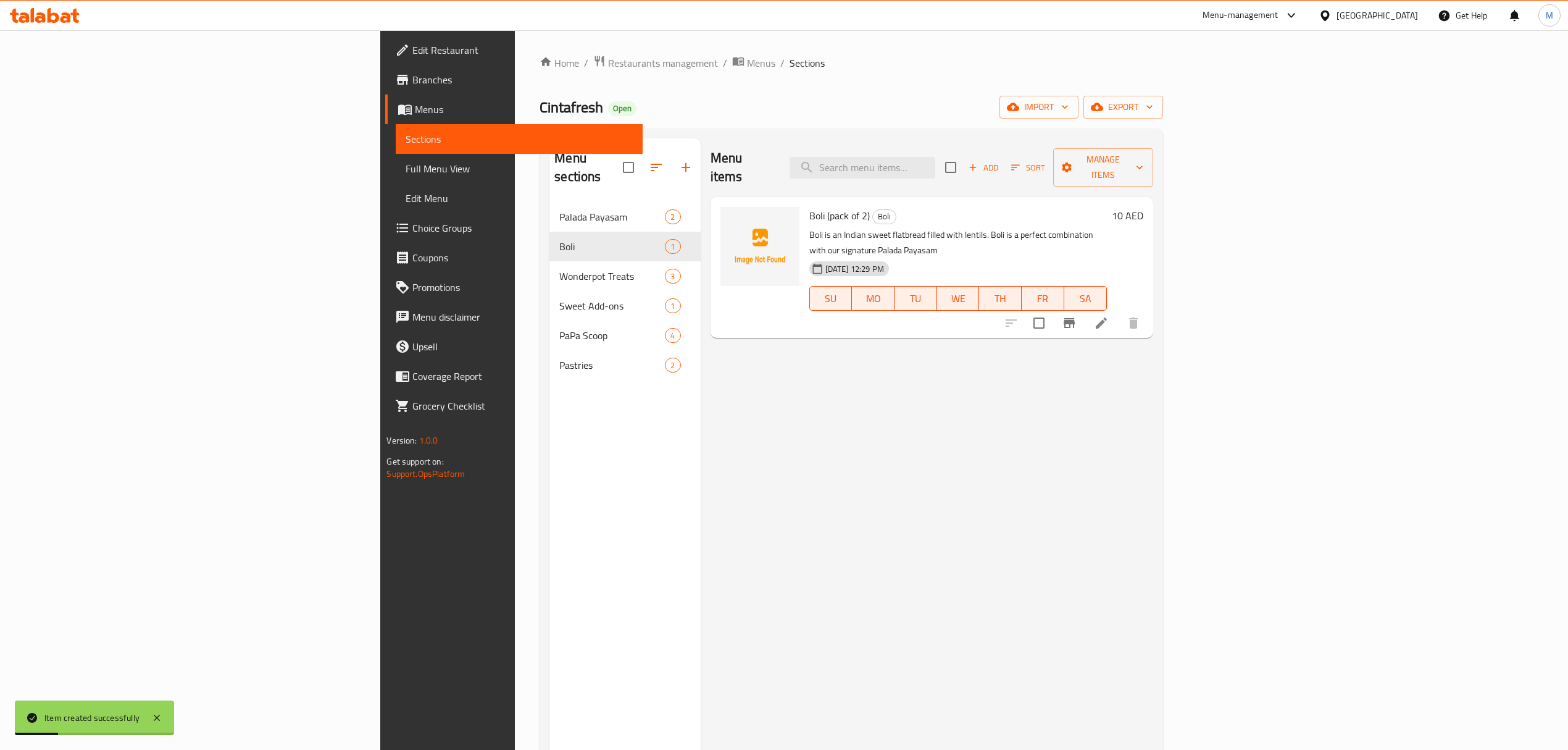
click at [641, 165] on button "button" at bounding box center [656, 167] width 30 height 30
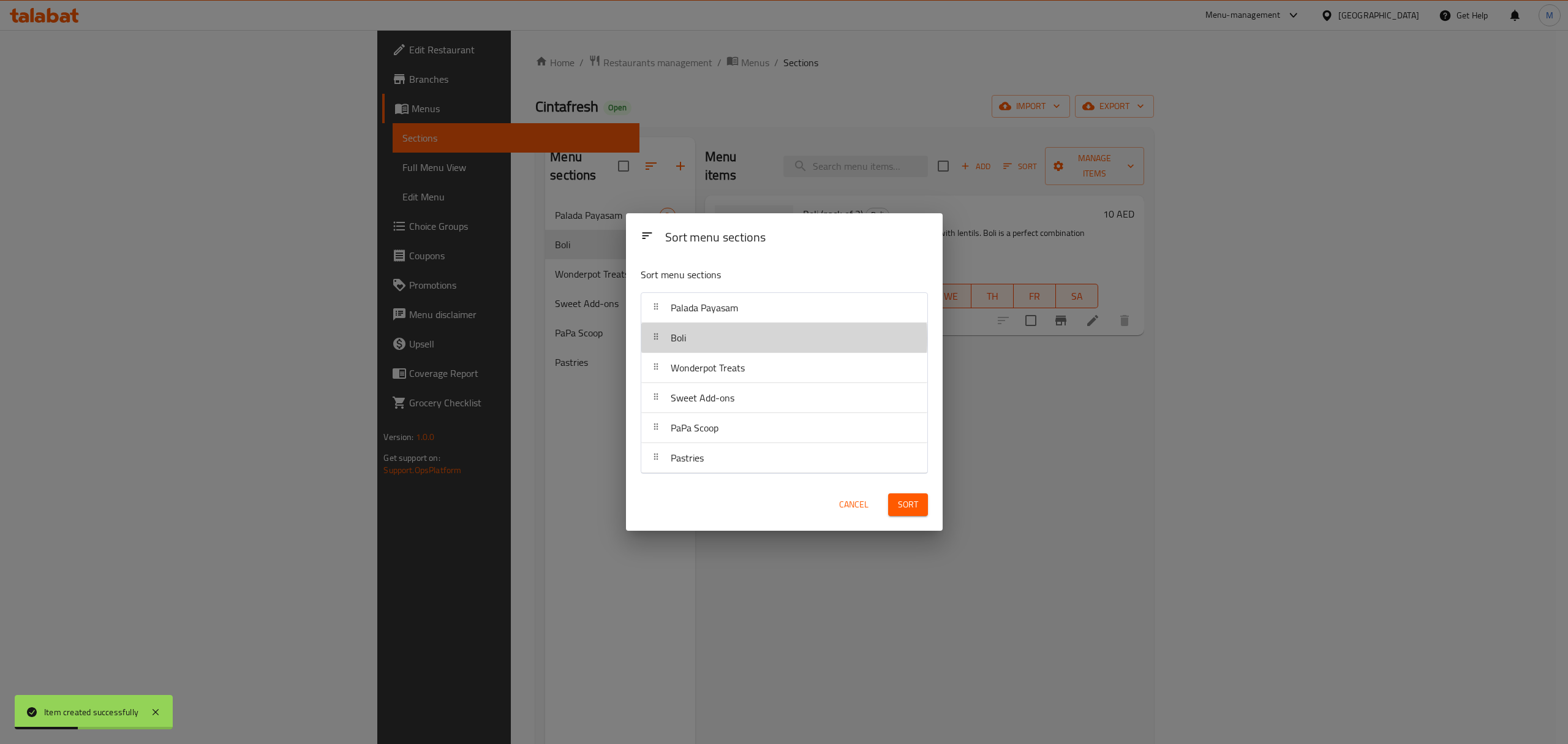
drag, startPoint x: 649, startPoint y: 339, endPoint x: 649, endPoint y: 309, distance: 30.0
click at [649, 309] on nav "Palada Payasam Boli Wonderpot Treats Sweet Add-ons PaPa Scoop Pastries" at bounding box center [784, 383] width 287 height 181
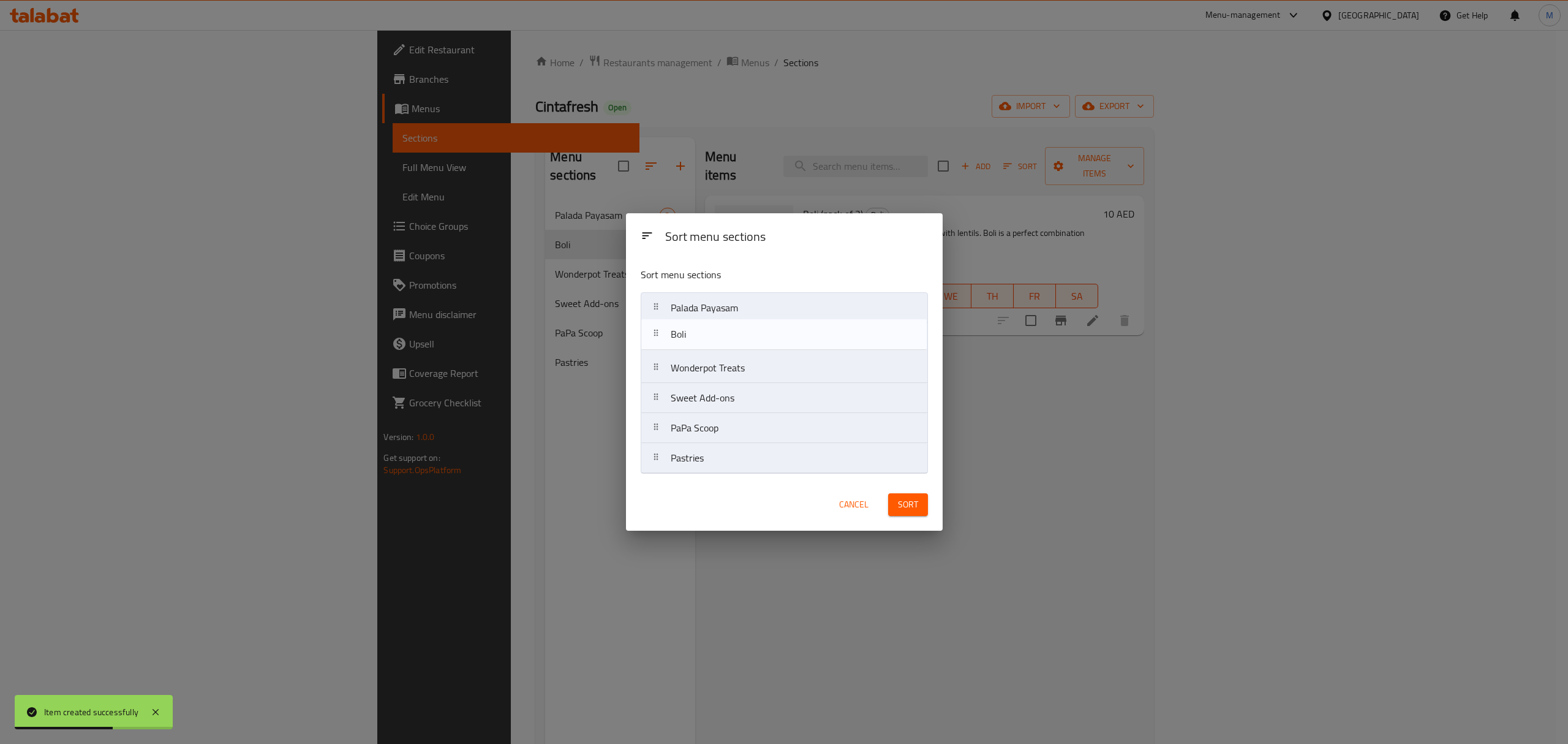
drag, startPoint x: 656, startPoint y: 312, endPoint x: 656, endPoint y: 344, distance: 32.0
click at [656, 344] on nav "Boli Palada Payasam Wonderpot Treats Sweet Add-ons PaPa Scoop Pastries" at bounding box center [784, 383] width 287 height 181
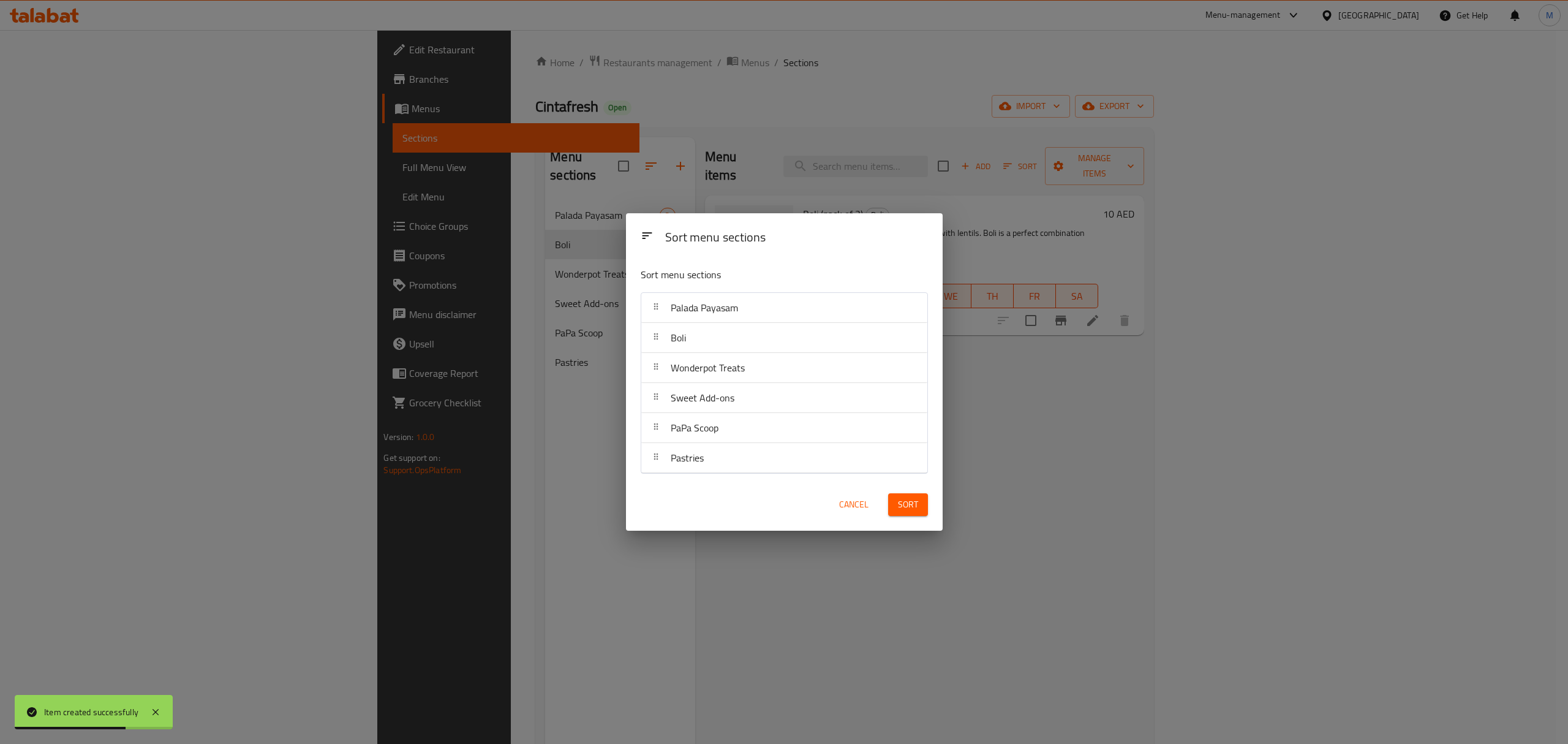
click at [901, 503] on span "Sort" at bounding box center [908, 504] width 20 height 16
